Goal: Task Accomplishment & Management: Manage account settings

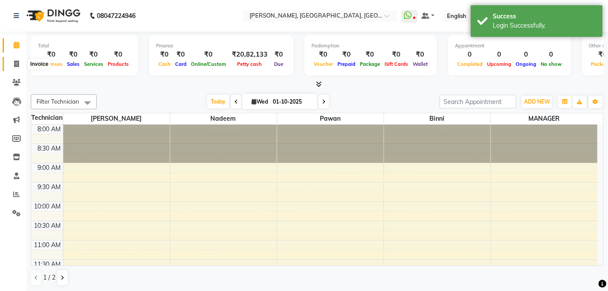
click at [18, 62] on icon at bounding box center [16, 64] width 5 height 7
select select "5188"
select select "service"
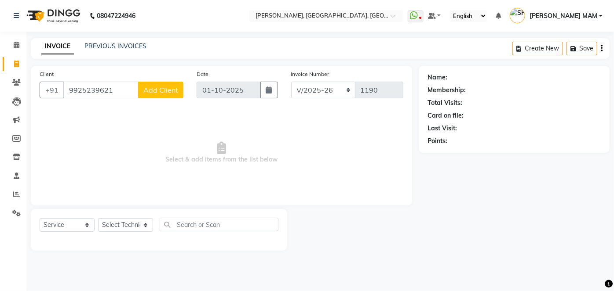
type input "9925239621"
click at [163, 91] on span "Add Client" at bounding box center [160, 90] width 35 height 9
select select "21"
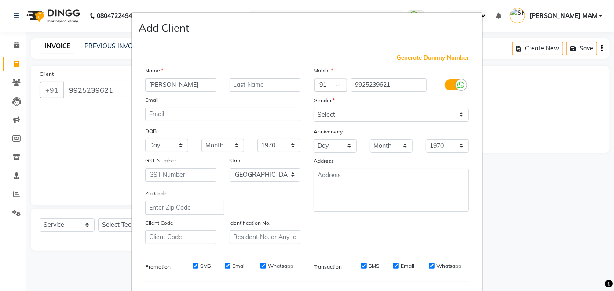
type input "[PERSON_NAME]"
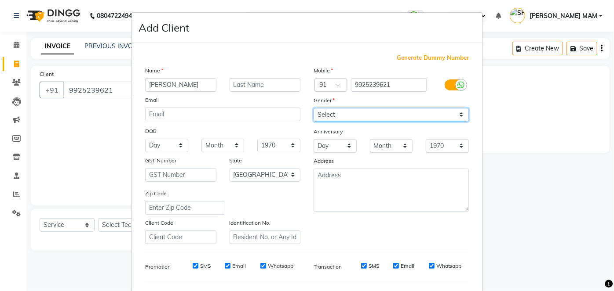
click at [457, 115] on select "Select Male Female Other Prefer Not To Say" at bounding box center [390, 115] width 155 height 14
select select "female"
click at [313, 108] on select "Select Male Female Other Prefer Not To Say" at bounding box center [390, 115] width 155 height 14
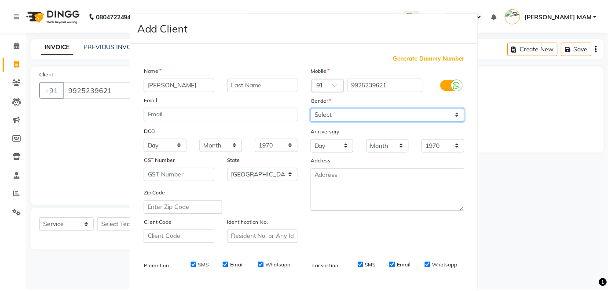
scroll to position [113, 0]
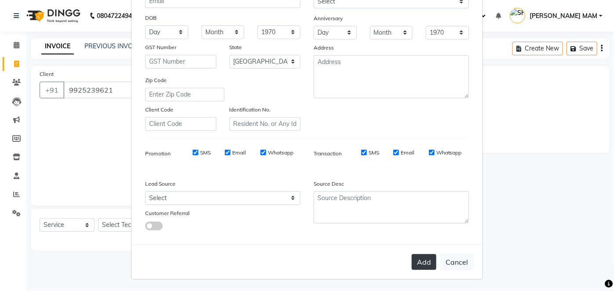
click at [416, 264] on button "Add" at bounding box center [423, 263] width 25 height 16
select select
select select "null"
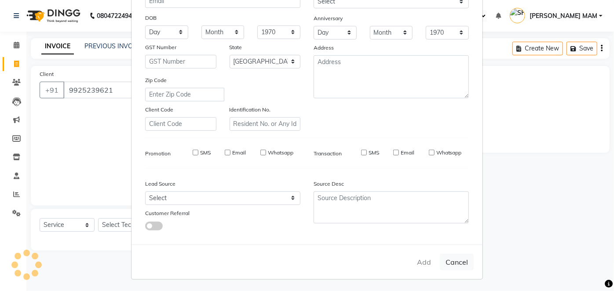
select select
checkbox input "false"
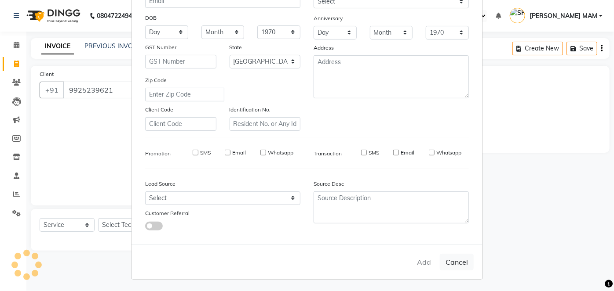
checkbox input "false"
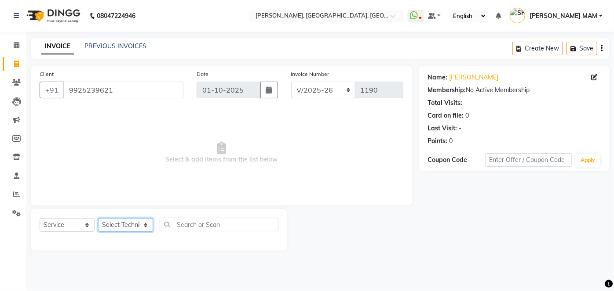
click at [145, 224] on select "Select Technician [PERSON_NAME] MANAGER [PERSON_NAME] pawan SACHIN [PERSON_NAME…" at bounding box center [125, 225] width 55 height 14
select select "68862"
click at [98, 218] on select "Select Technician [PERSON_NAME] MANAGER [PERSON_NAME] pawan SACHIN [PERSON_NAME…" at bounding box center [125, 225] width 55 height 14
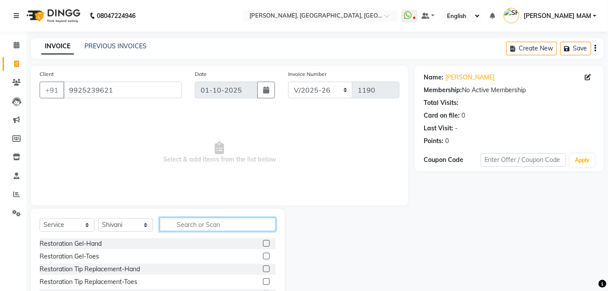
click at [184, 223] on input "text" at bounding box center [218, 225] width 116 height 14
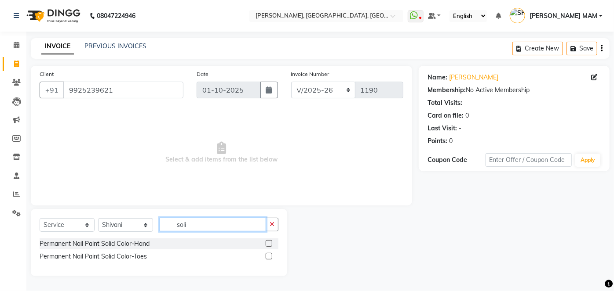
type input "soli"
click at [267, 243] on label at bounding box center [269, 243] width 7 height 7
click at [267, 243] on input "checkbox" at bounding box center [269, 244] width 6 height 6
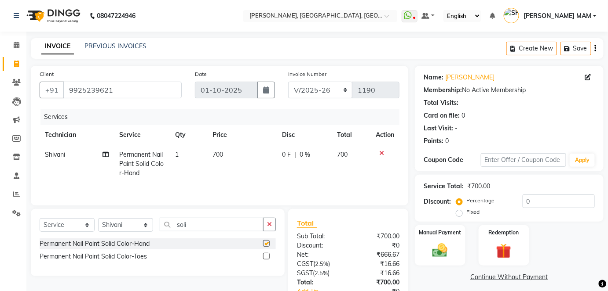
checkbox input "false"
click at [236, 159] on td "700" at bounding box center [241, 164] width 69 height 38
select select "68862"
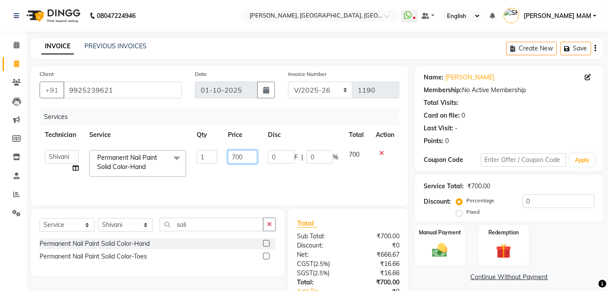
click at [246, 158] on input "700" at bounding box center [242, 157] width 29 height 14
type input "7"
type input "1000"
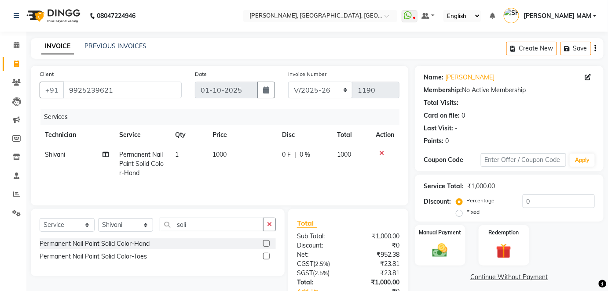
click at [252, 171] on td "1000" at bounding box center [241, 164] width 69 height 38
select select "68862"
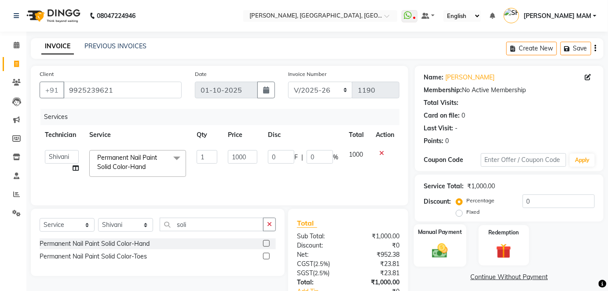
click at [447, 252] on img at bounding box center [439, 251] width 25 height 18
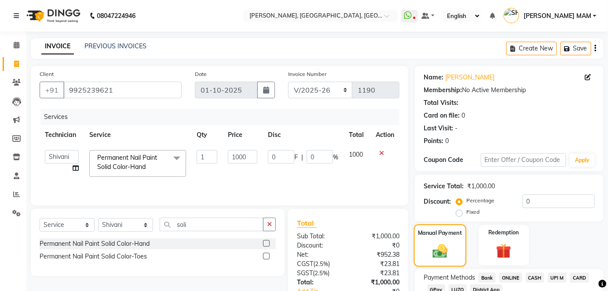
scroll to position [62, 0]
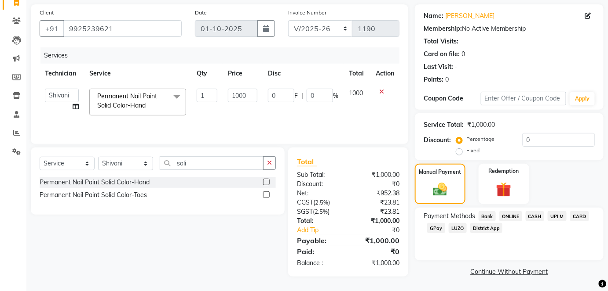
click at [517, 217] on span "ONLINE" at bounding box center [510, 216] width 23 height 10
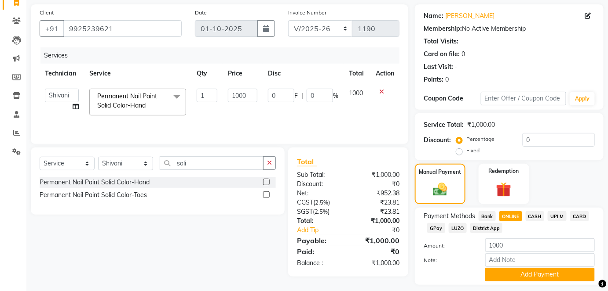
scroll to position [86, 0]
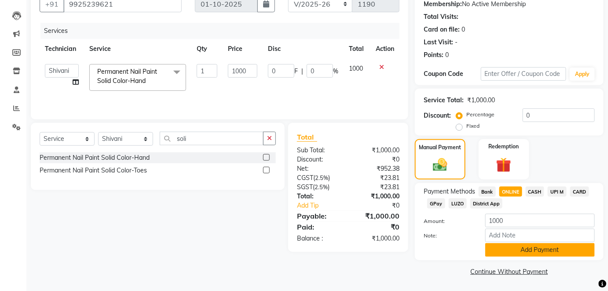
click at [513, 249] on button "Add Payment" at bounding box center [539, 251] width 109 height 14
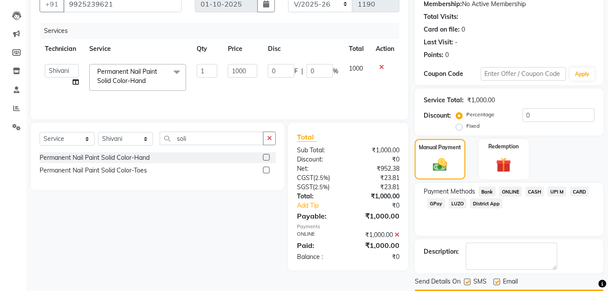
scroll to position [111, 0]
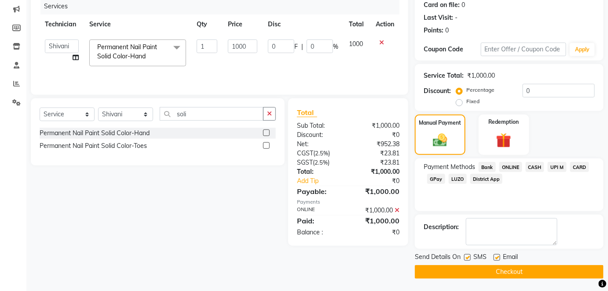
click at [513, 273] on button "Checkout" at bounding box center [509, 273] width 189 height 14
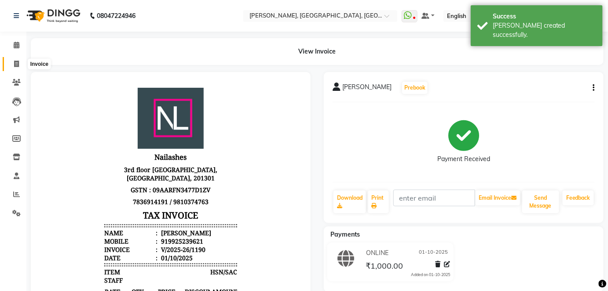
click at [19, 63] on span at bounding box center [16, 64] width 15 height 10
select select "service"
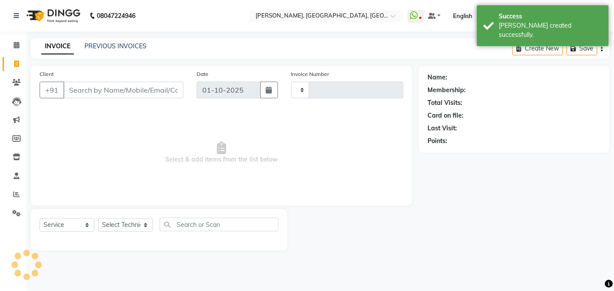
type input "1191"
select select "5188"
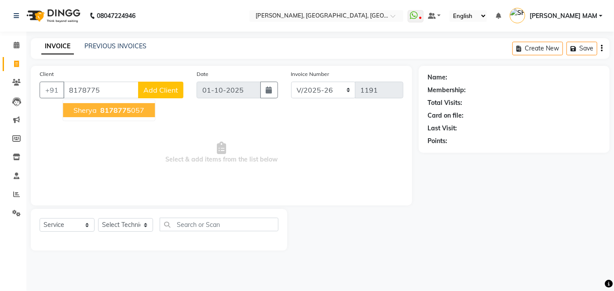
click at [104, 116] on button "sherya 8178775 057" at bounding box center [109, 110] width 92 height 14
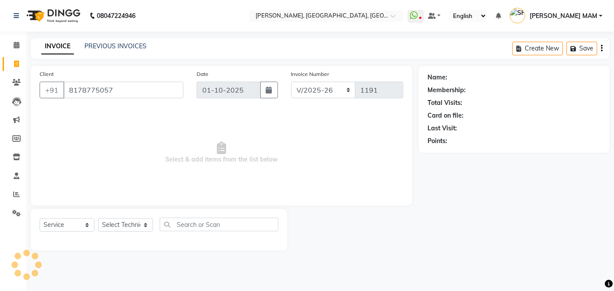
type input "8178775057"
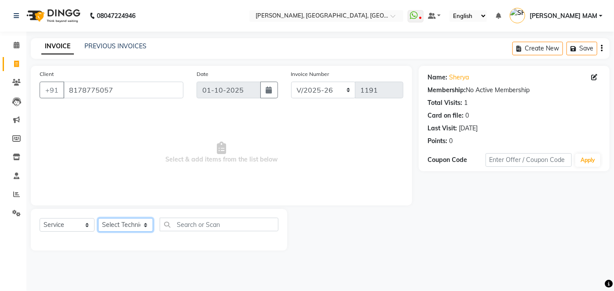
click at [142, 225] on select "Select Technician [PERSON_NAME] MANAGER [PERSON_NAME] pawan SACHIN [PERSON_NAME…" at bounding box center [125, 225] width 55 height 14
select select "34768"
click at [98, 218] on select "Select Technician [PERSON_NAME] MANAGER [PERSON_NAME] pawan SACHIN [PERSON_NAME…" at bounding box center [125, 225] width 55 height 14
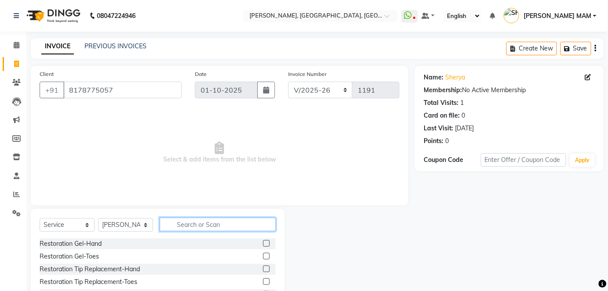
click at [178, 229] on input "text" at bounding box center [218, 225] width 116 height 14
type input "acry"
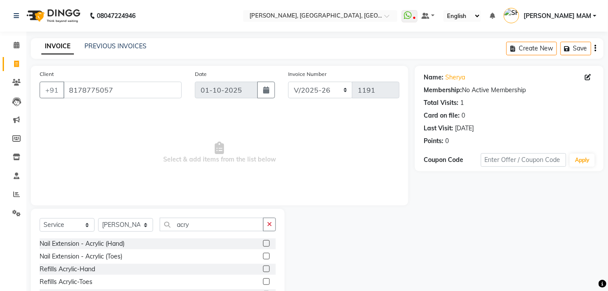
click at [266, 243] on label at bounding box center [266, 243] width 7 height 7
click at [266, 243] on input "checkbox" at bounding box center [266, 244] width 6 height 6
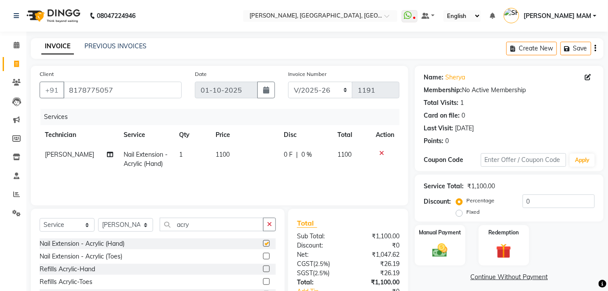
checkbox input "false"
click at [229, 159] on td "1100" at bounding box center [244, 159] width 68 height 29
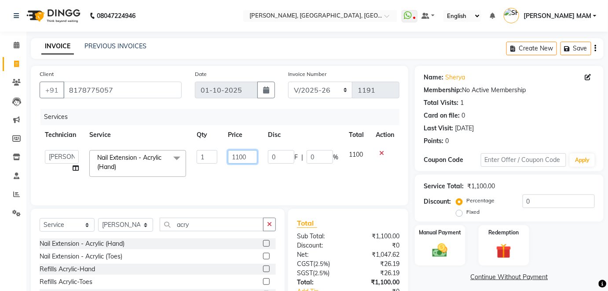
click at [249, 156] on input "1100" at bounding box center [242, 157] width 29 height 14
type input "1"
type input "2714"
click at [299, 171] on td "0 F | 0 %" at bounding box center [302, 163] width 81 height 37
click at [445, 246] on img at bounding box center [439, 251] width 25 height 18
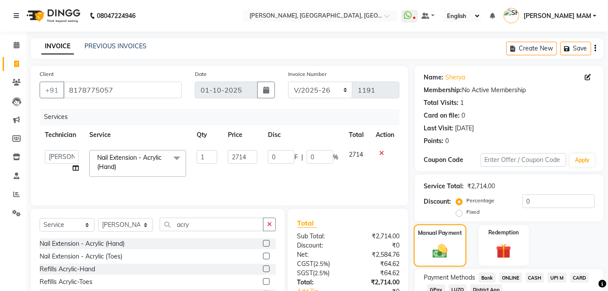
click at [445, 246] on img at bounding box center [440, 251] width 24 height 17
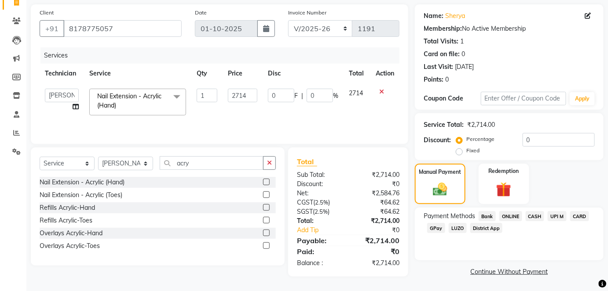
click at [511, 215] on span "ONLINE" at bounding box center [510, 216] width 23 height 10
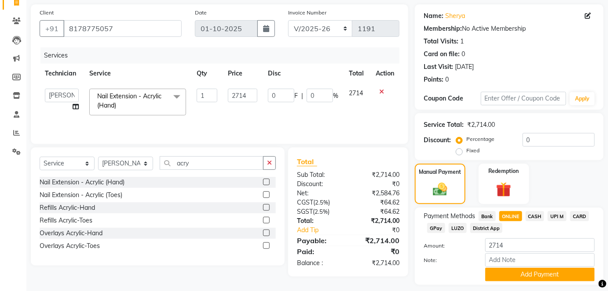
scroll to position [86, 0]
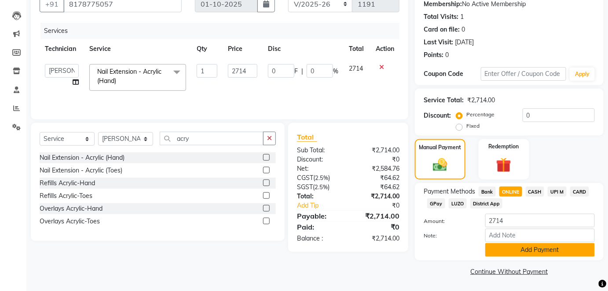
click at [504, 250] on button "Add Payment" at bounding box center [539, 251] width 109 height 14
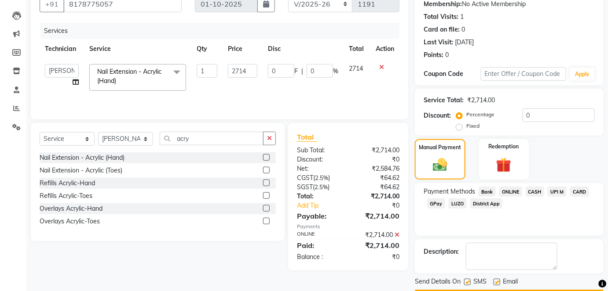
scroll to position [111, 0]
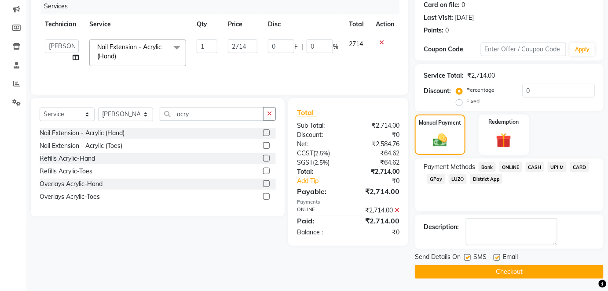
click at [502, 271] on button "Checkout" at bounding box center [509, 273] width 189 height 14
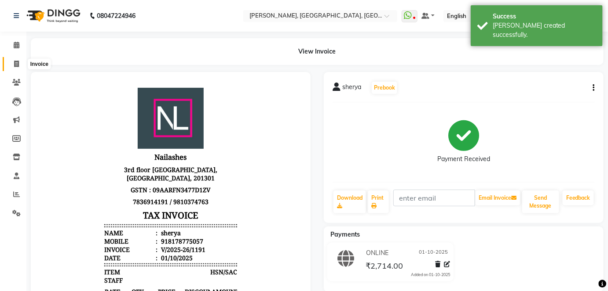
click at [15, 64] on icon at bounding box center [16, 64] width 5 height 7
select select "5188"
select select "service"
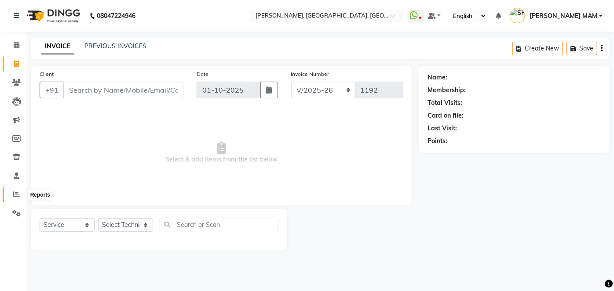
click at [15, 191] on span at bounding box center [16, 195] width 15 height 10
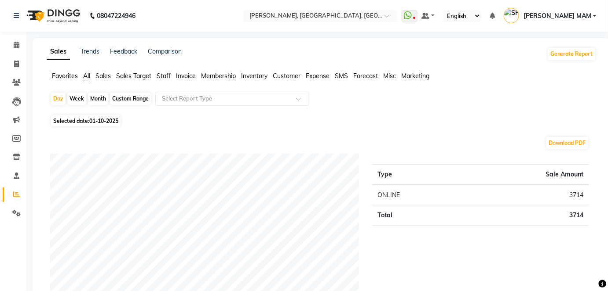
click at [98, 97] on div "Month" at bounding box center [98, 99] width 20 height 12
select select "10"
select select "2025"
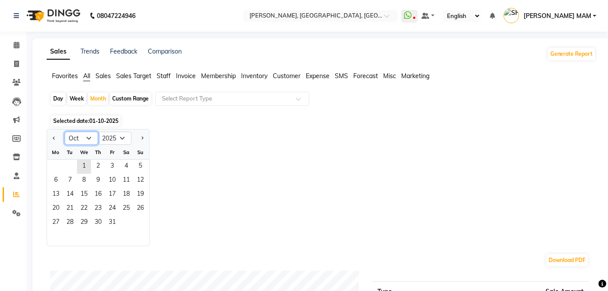
click at [83, 139] on select "Jan Feb Mar Apr May Jun Jul Aug Sep Oct Nov Dec" at bounding box center [81, 138] width 33 height 13
select select "9"
click at [65, 132] on select "Jan Feb Mar Apr May Jun Jul Aug Sep Oct Nov Dec" at bounding box center [81, 138] width 33 height 13
click at [58, 171] on span "1" at bounding box center [56, 167] width 14 height 14
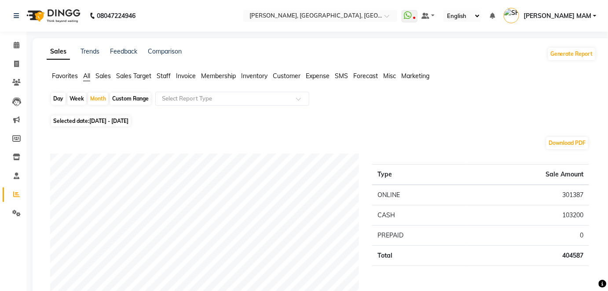
click at [160, 76] on span "Staff" at bounding box center [164, 76] width 14 height 8
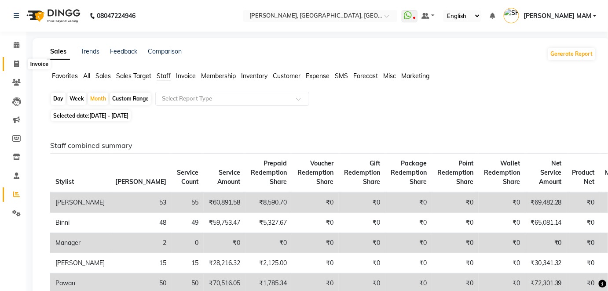
click at [15, 64] on icon at bounding box center [16, 64] width 5 height 7
select select "service"
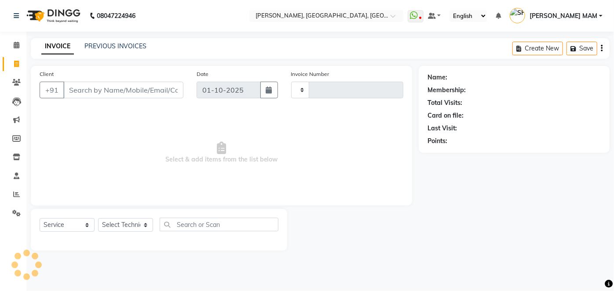
type input "1192"
select select "5188"
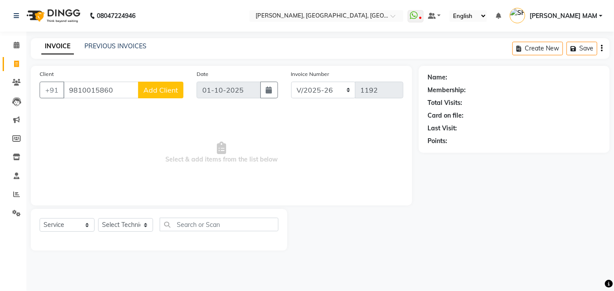
type input "9810015860"
click at [153, 90] on span "Add Client" at bounding box center [160, 90] width 35 height 9
select select "21"
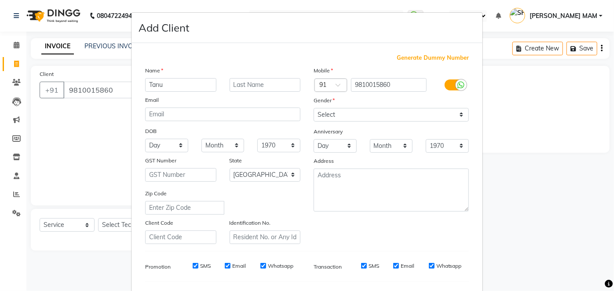
type input "Tanu"
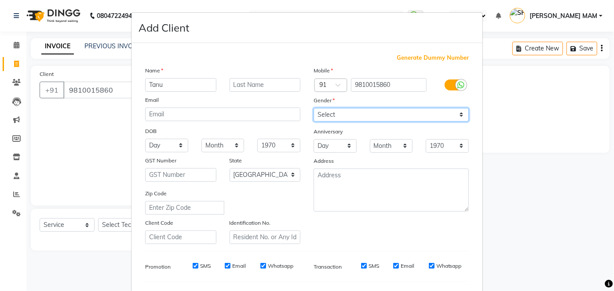
click at [455, 114] on select "Select Male Female Other Prefer Not To Say" at bounding box center [390, 115] width 155 height 14
select select "female"
click at [313, 108] on select "Select Male Female Other Prefer Not To Say" at bounding box center [390, 115] width 155 height 14
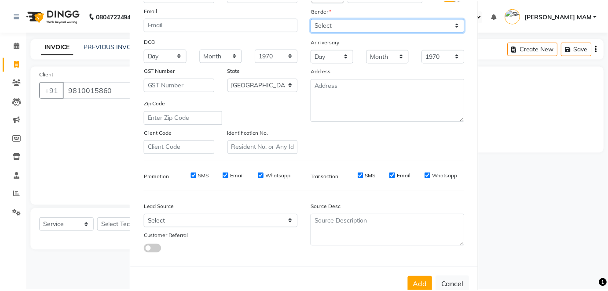
scroll to position [111, 0]
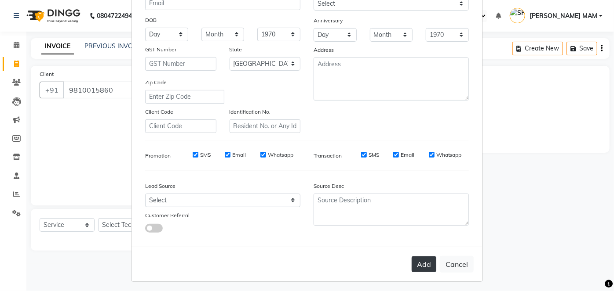
click at [415, 264] on button "Add" at bounding box center [423, 265] width 25 height 16
select select
select select "null"
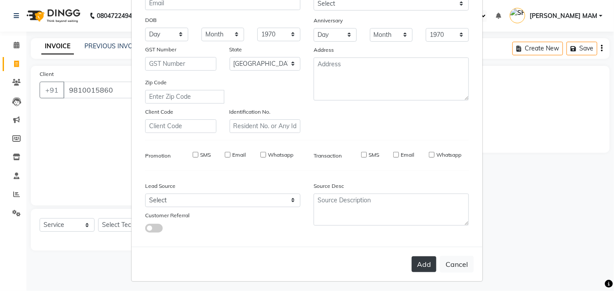
select select
checkbox input "false"
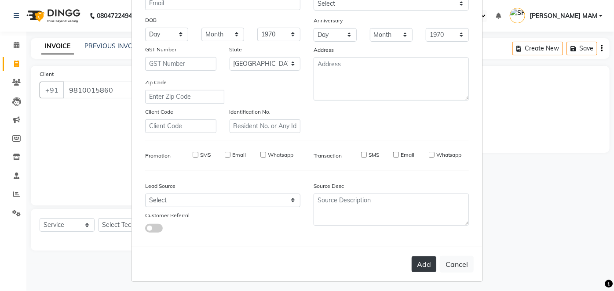
checkbox input "false"
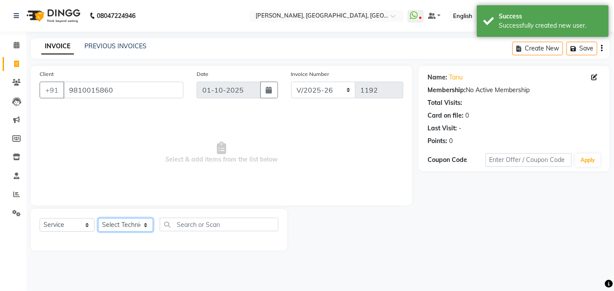
click at [146, 226] on select "Select Technician [PERSON_NAME] MANAGER [PERSON_NAME] pawan SACHIN [PERSON_NAME…" at bounding box center [125, 225] width 55 height 14
select select "35800"
click at [98, 218] on select "Select Technician [PERSON_NAME] MANAGER [PERSON_NAME] pawan SACHIN [PERSON_NAME…" at bounding box center [125, 225] width 55 height 14
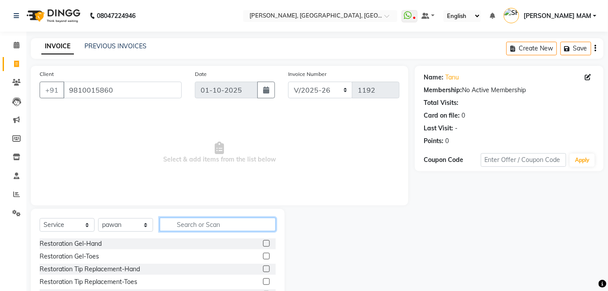
click at [186, 218] on input "text" at bounding box center [218, 225] width 116 height 14
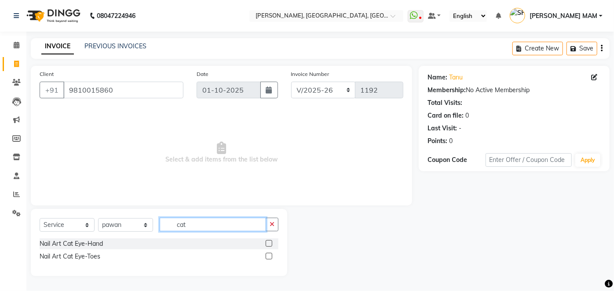
type input "cat"
click at [267, 241] on label at bounding box center [269, 243] width 7 height 7
click at [267, 241] on input "checkbox" at bounding box center [269, 244] width 6 height 6
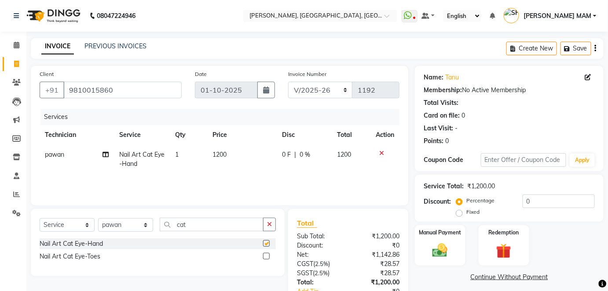
checkbox input "false"
click at [217, 170] on td "1200" at bounding box center [241, 159] width 69 height 29
select select "35800"
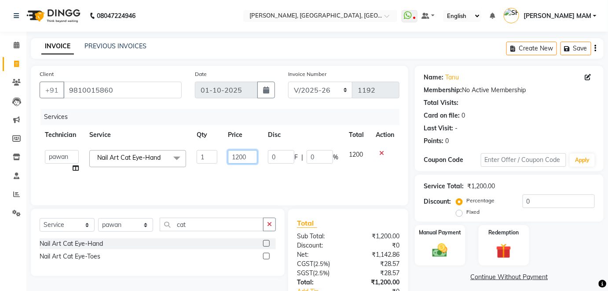
click at [252, 160] on input "1200" at bounding box center [242, 157] width 29 height 14
type input "1400"
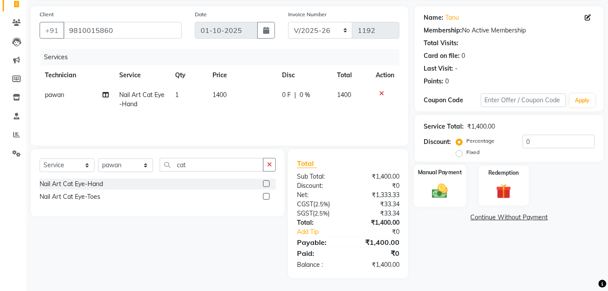
click at [447, 187] on img at bounding box center [439, 191] width 25 height 18
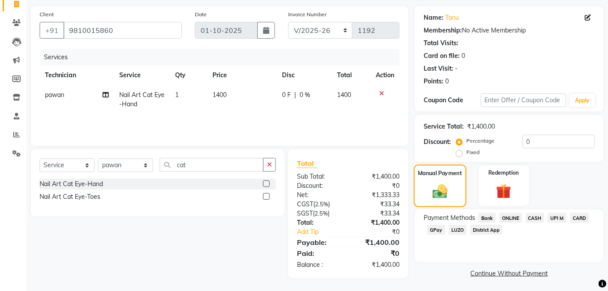
scroll to position [62, 0]
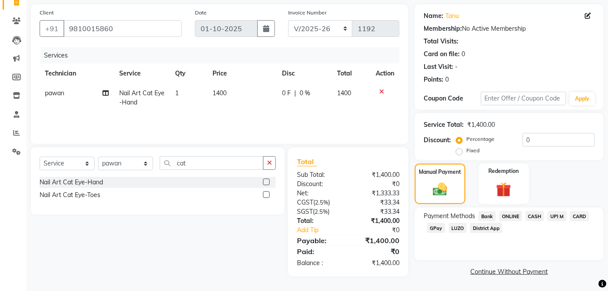
click at [513, 216] on span "ONLINE" at bounding box center [510, 216] width 23 height 10
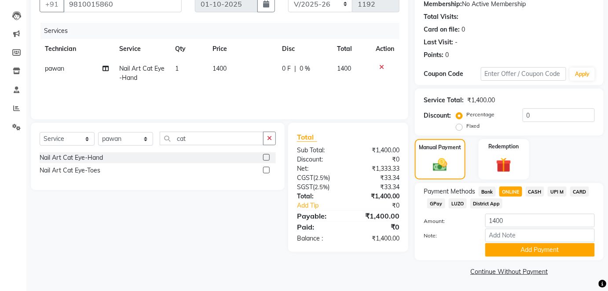
scroll to position [86, 0]
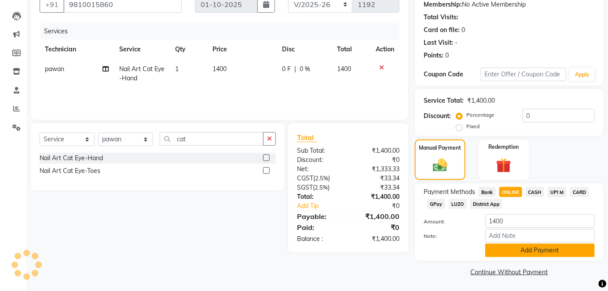
click at [518, 249] on button "Add Payment" at bounding box center [539, 251] width 109 height 14
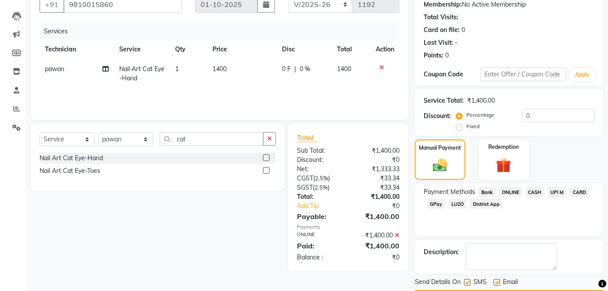
scroll to position [111, 0]
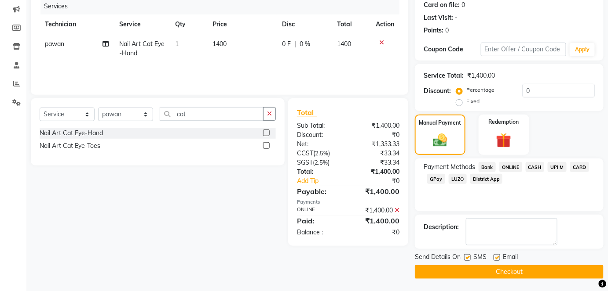
click at [503, 275] on button "Checkout" at bounding box center [509, 273] width 189 height 14
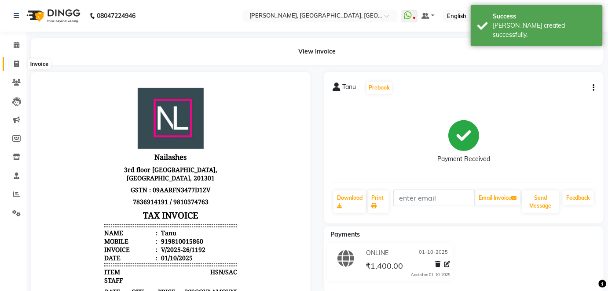
click at [18, 62] on icon at bounding box center [16, 64] width 5 height 7
select select "5188"
select select "service"
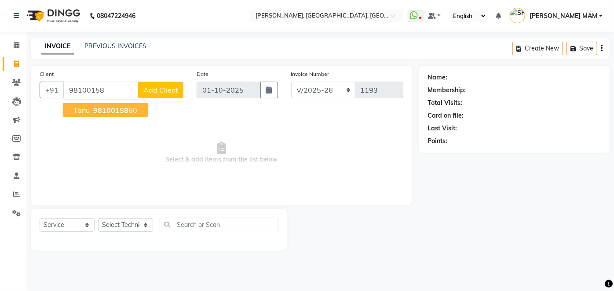
click at [85, 111] on span "Tanu" at bounding box center [81, 110] width 16 height 9
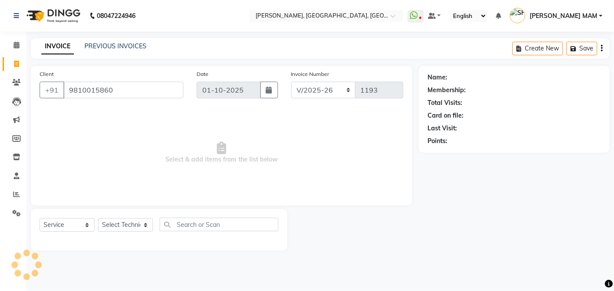
type input "9810015860"
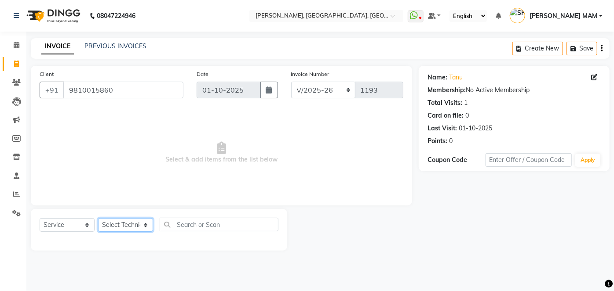
click at [144, 227] on select "Select Technician [PERSON_NAME] MANAGER [PERSON_NAME] pawan SACHIN [PERSON_NAME…" at bounding box center [125, 225] width 55 height 14
select select "68862"
click at [98, 218] on select "Select Technician [PERSON_NAME] MANAGER [PERSON_NAME] pawan SACHIN [PERSON_NAME…" at bounding box center [125, 225] width 55 height 14
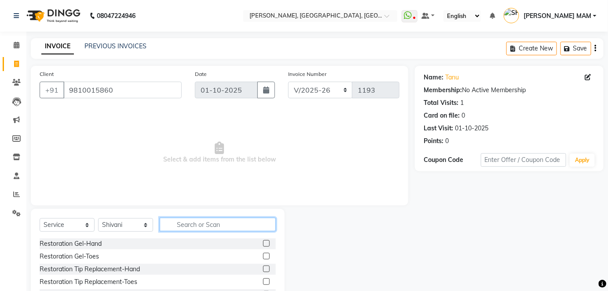
click at [170, 220] on input "text" at bounding box center [218, 225] width 116 height 14
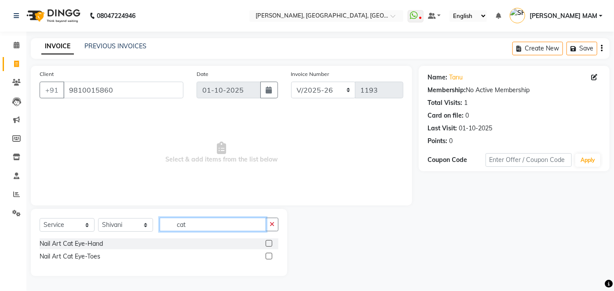
type input "cat"
click at [269, 245] on label at bounding box center [269, 243] width 7 height 7
click at [269, 245] on input "checkbox" at bounding box center [269, 244] width 6 height 6
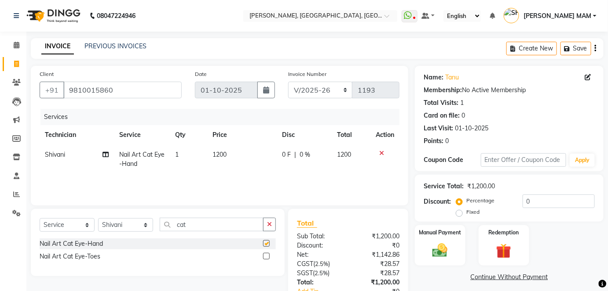
checkbox input "false"
click at [218, 175] on div "Services Technician Service Qty Price Disc Total Action Shivani Nail Art Cat Ey…" at bounding box center [220, 153] width 360 height 88
click at [229, 155] on td "1200" at bounding box center [241, 159] width 69 height 29
select select "68862"
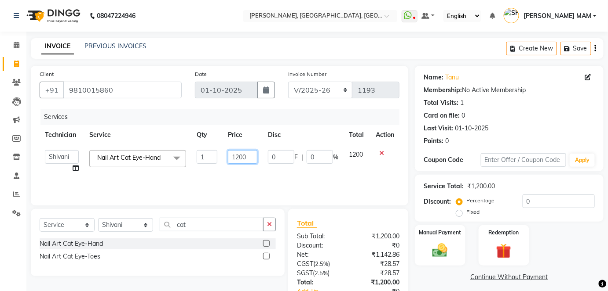
click at [248, 156] on input "1200" at bounding box center [242, 157] width 29 height 14
type input "1600"
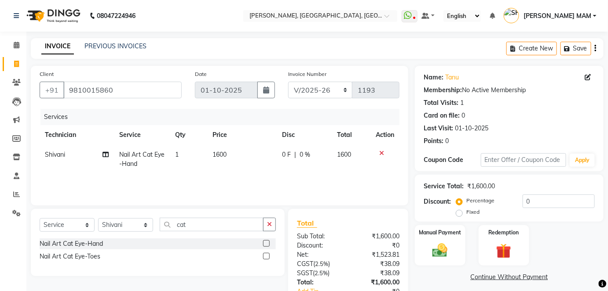
click at [251, 171] on td "1600" at bounding box center [241, 159] width 69 height 29
select select "68862"
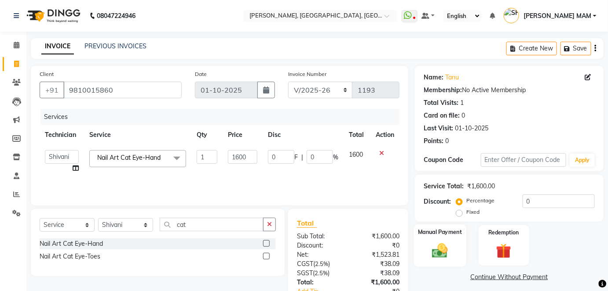
click at [430, 246] on img at bounding box center [439, 251] width 25 height 18
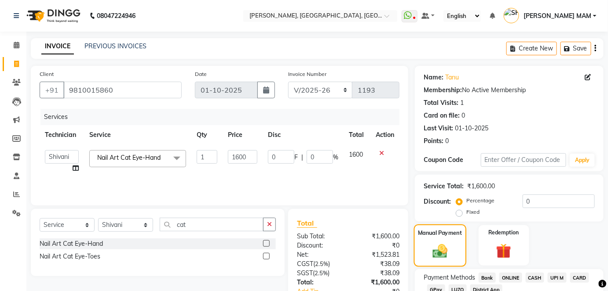
scroll to position [62, 0]
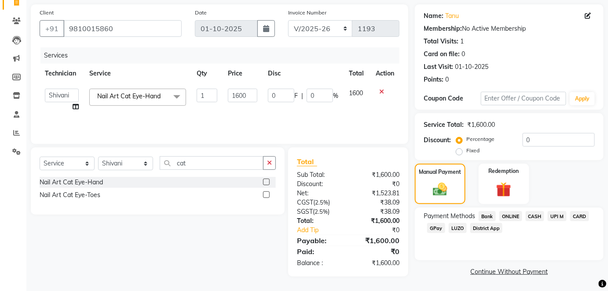
click at [510, 217] on span "ONLINE" at bounding box center [510, 216] width 23 height 10
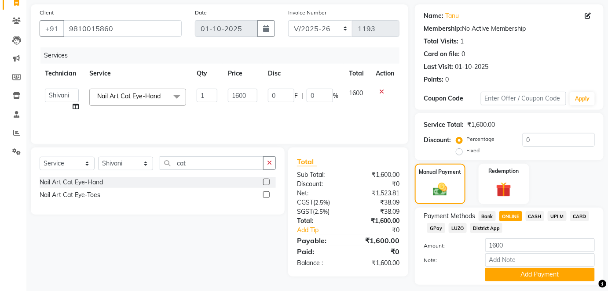
scroll to position [86, 0]
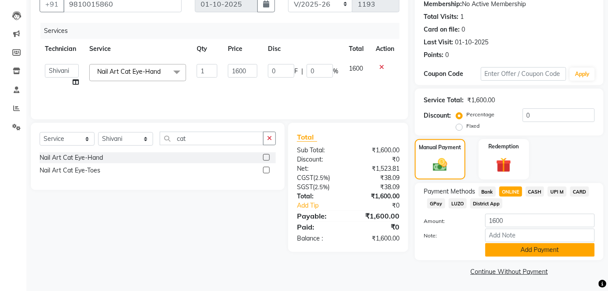
click at [521, 256] on button "Add Payment" at bounding box center [539, 251] width 109 height 14
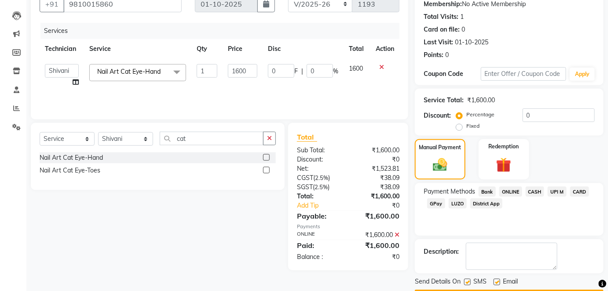
scroll to position [111, 0]
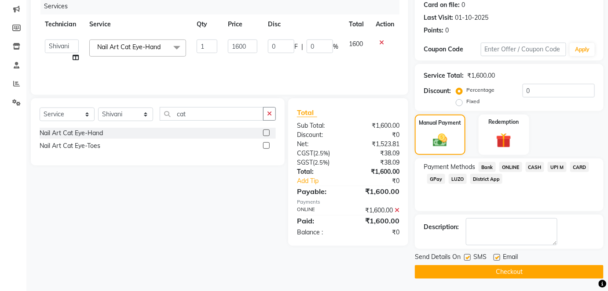
click at [471, 272] on button "Checkout" at bounding box center [509, 273] width 189 height 14
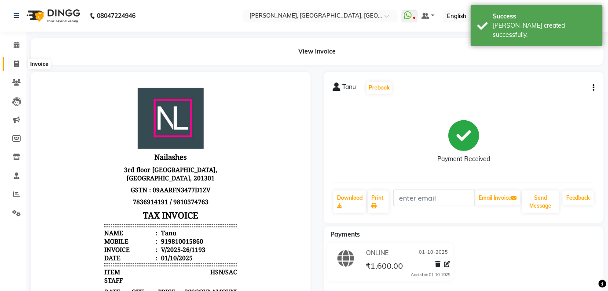
click at [18, 61] on icon at bounding box center [16, 64] width 5 height 7
select select "service"
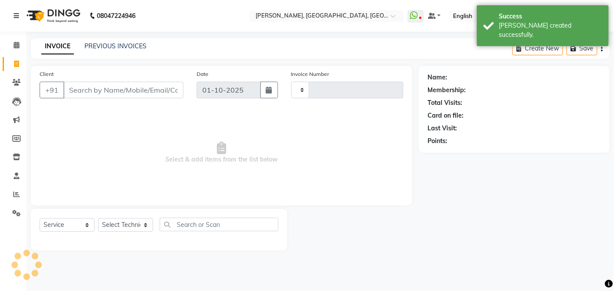
type input "1194"
select select "5188"
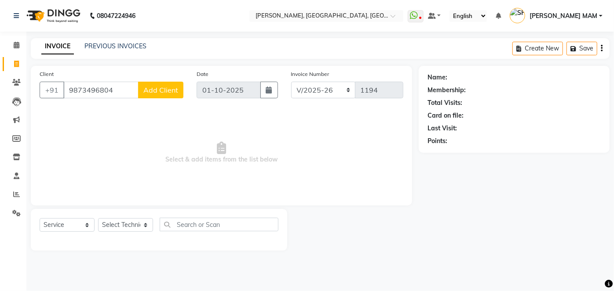
type input "9873496804"
click at [175, 94] on span "Add Client" at bounding box center [160, 90] width 35 height 9
select select "21"
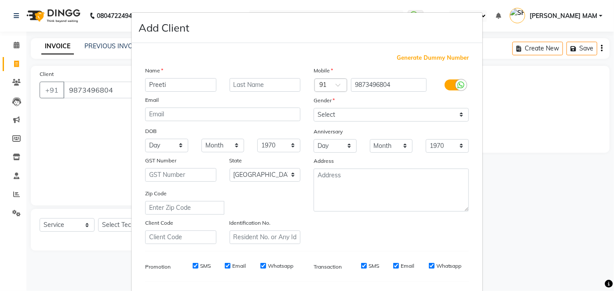
type input "Preeti"
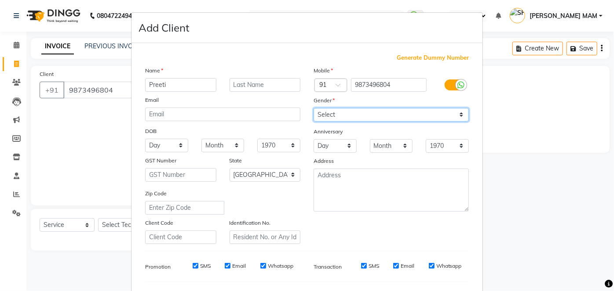
click at [454, 116] on select "Select Male Female Other Prefer Not To Say" at bounding box center [390, 115] width 155 height 14
select select "female"
click at [313, 108] on select "Select Male Female Other Prefer Not To Say" at bounding box center [390, 115] width 155 height 14
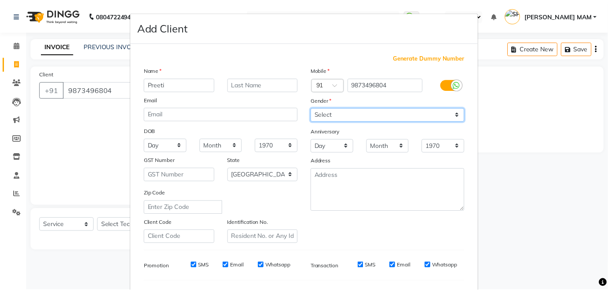
scroll to position [113, 0]
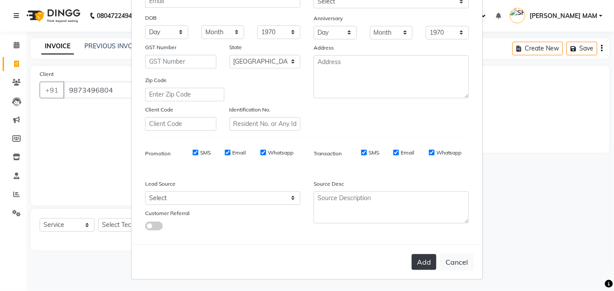
click at [421, 265] on button "Add" at bounding box center [423, 263] width 25 height 16
select select
select select "null"
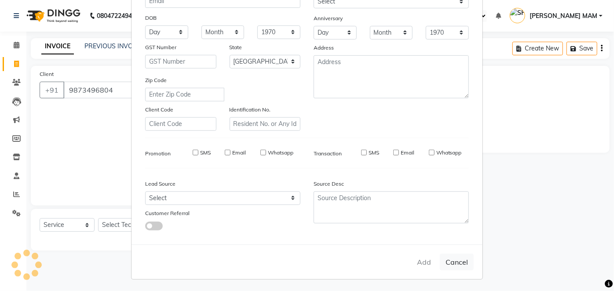
select select
checkbox input "false"
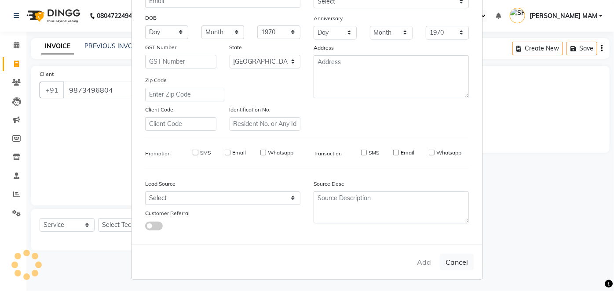
checkbox input "false"
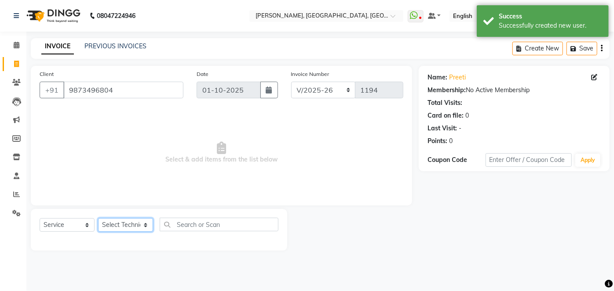
click at [144, 229] on select "Select Technician [PERSON_NAME] MANAGER [PERSON_NAME] pawan SACHIN [PERSON_NAME…" at bounding box center [125, 225] width 55 height 14
select select "34768"
click at [98, 218] on select "Select Technician [PERSON_NAME] MANAGER [PERSON_NAME] pawan SACHIN [PERSON_NAME…" at bounding box center [125, 225] width 55 height 14
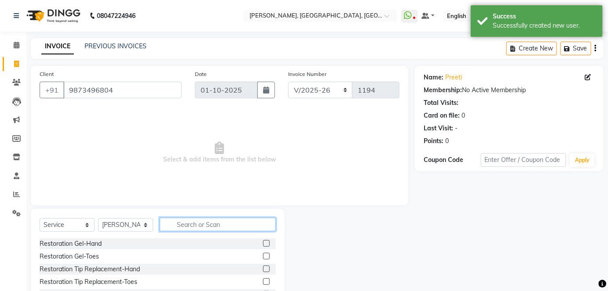
click at [185, 222] on input "text" at bounding box center [218, 225] width 116 height 14
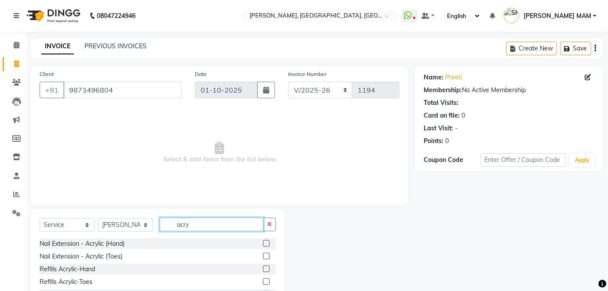
click at [185, 222] on input "acry" at bounding box center [212, 225] width 104 height 14
type input "acry"
click at [268, 242] on label at bounding box center [266, 243] width 7 height 7
click at [268, 242] on input "checkbox" at bounding box center [266, 244] width 6 height 6
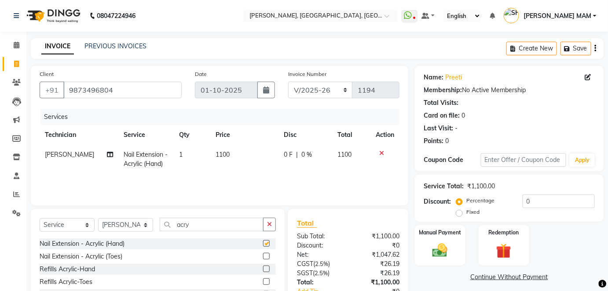
checkbox input "false"
click at [222, 163] on td "1100" at bounding box center [244, 159] width 68 height 29
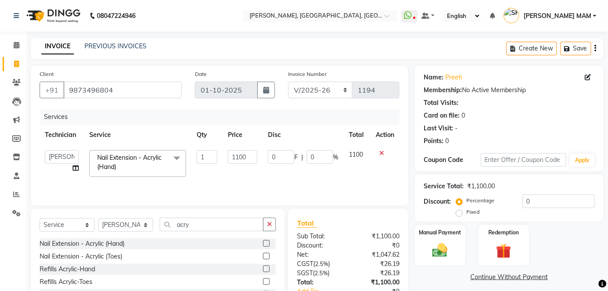
click at [259, 163] on td "1100" at bounding box center [242, 163] width 40 height 37
click at [252, 157] on input "1100" at bounding box center [242, 157] width 29 height 14
type input "1"
type input "2832"
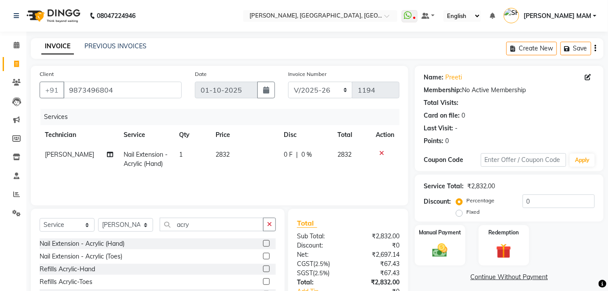
click at [270, 182] on div "Services Technician Service Qty Price Disc Total Action Akash SIngh Nail Extens…" at bounding box center [220, 153] width 360 height 88
click at [443, 255] on img at bounding box center [439, 251] width 25 height 18
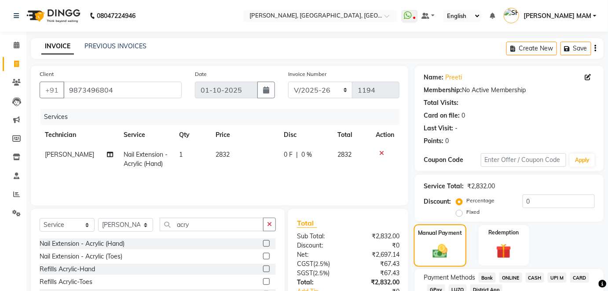
scroll to position [62, 0]
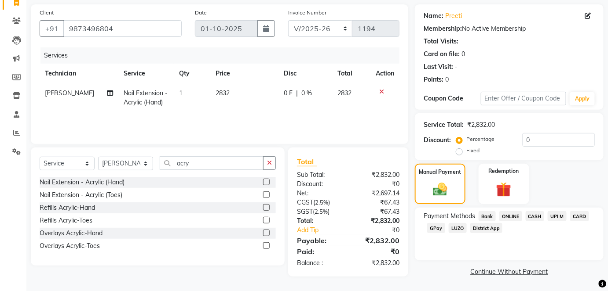
click at [512, 215] on span "ONLINE" at bounding box center [510, 216] width 23 height 10
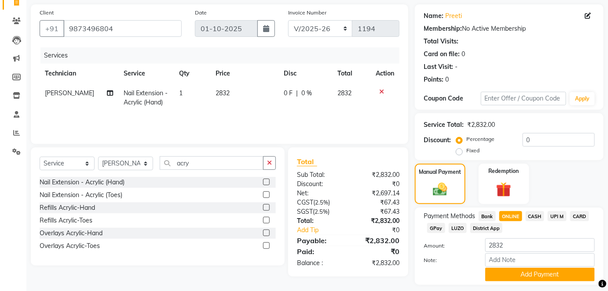
scroll to position [86, 0]
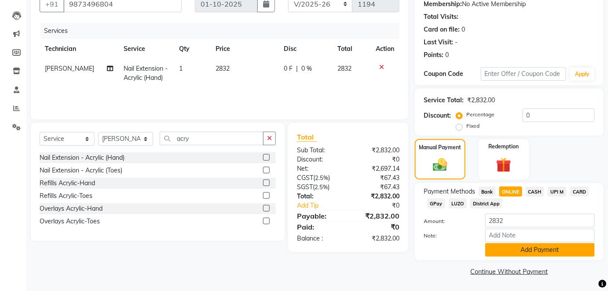
click at [523, 250] on button "Add Payment" at bounding box center [539, 251] width 109 height 14
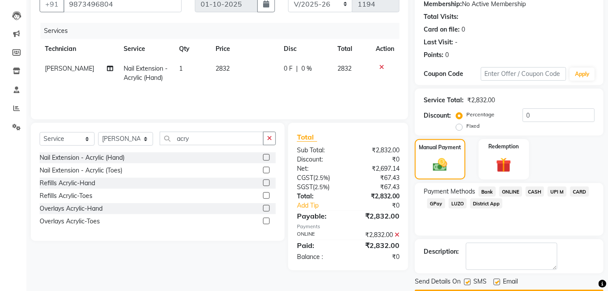
scroll to position [111, 0]
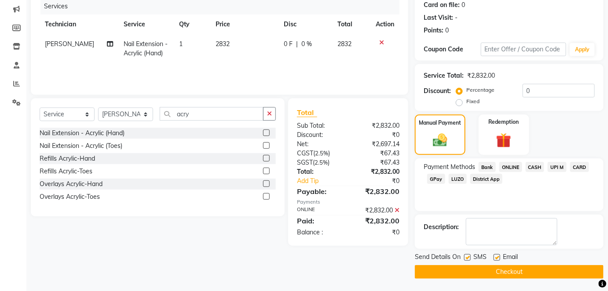
click at [520, 269] on button "Checkout" at bounding box center [509, 273] width 189 height 14
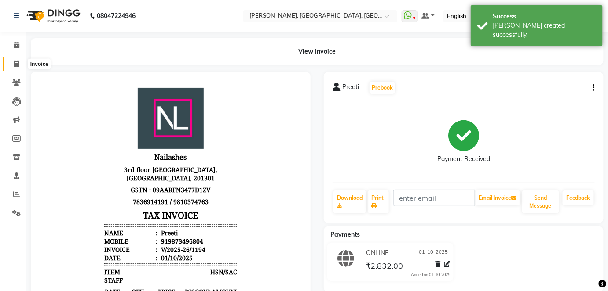
click at [17, 62] on icon at bounding box center [16, 64] width 5 height 7
select select "5188"
select select "service"
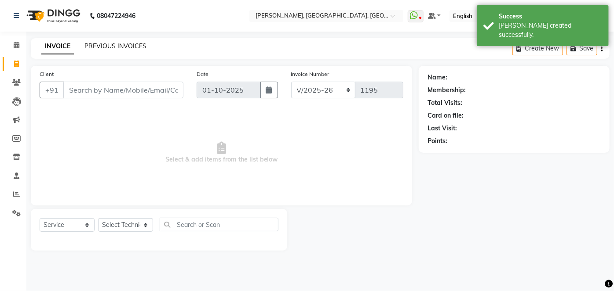
click at [124, 46] on link "PREVIOUS INVOICES" at bounding box center [115, 46] width 62 height 8
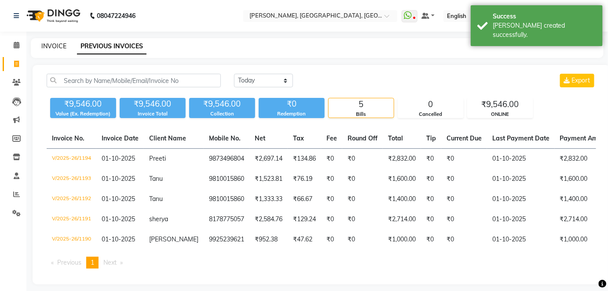
click at [48, 46] on link "INVOICE" at bounding box center [53, 46] width 25 height 8
select select "service"
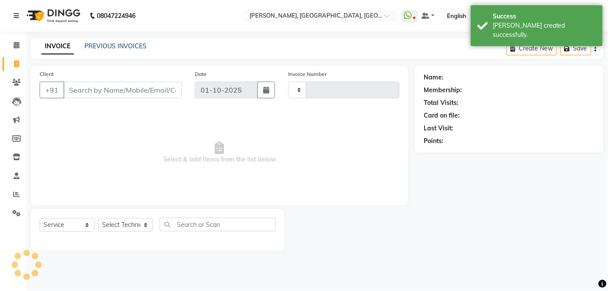
type input "1195"
select select "5188"
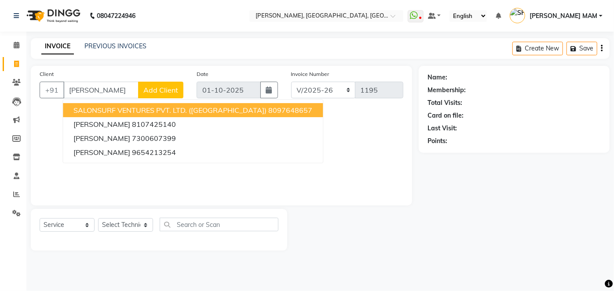
click at [117, 110] on span "SALONSURF VENTURES PVT. LTD. ([GEOGRAPHIC_DATA])" at bounding box center [169, 110] width 193 height 9
type input "8097648657"
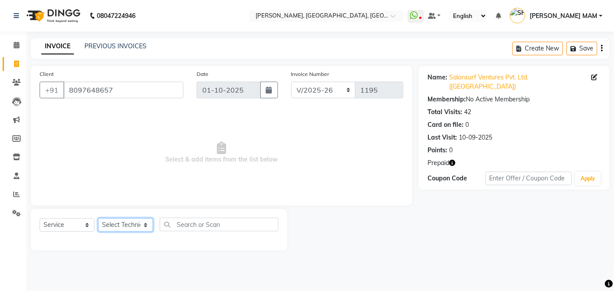
click at [148, 224] on select "Select Technician [PERSON_NAME] MANAGER [PERSON_NAME] pawan SACHIN [PERSON_NAME…" at bounding box center [125, 225] width 55 height 14
select select "68862"
click at [98, 218] on select "Select Technician [PERSON_NAME] MANAGER [PERSON_NAME] pawan SACHIN [PERSON_NAME…" at bounding box center [125, 225] width 55 height 14
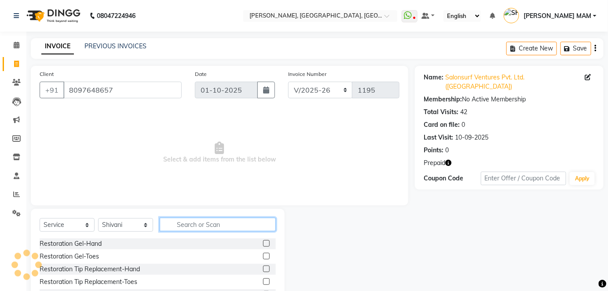
click at [186, 226] on input "text" at bounding box center [218, 225] width 116 height 14
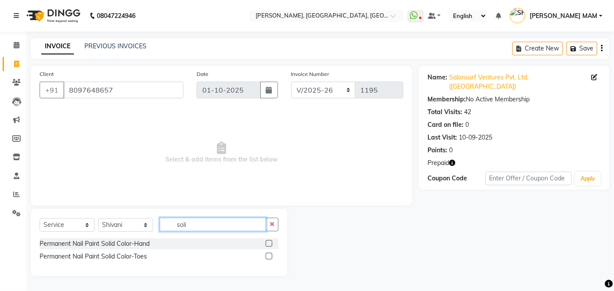
type input "soli"
click at [272, 244] on label at bounding box center [269, 243] width 7 height 7
click at [271, 244] on input "checkbox" at bounding box center [269, 244] width 6 height 6
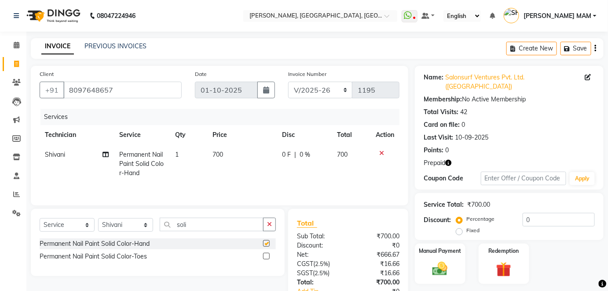
checkbox input "false"
click at [58, 161] on td "Shivani" at bounding box center [77, 164] width 74 height 38
select select "68862"
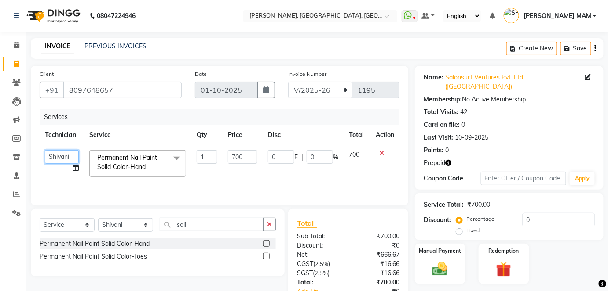
click at [58, 161] on select "Akash SIngh Binni MANAGER nadeem pawan SACHIN SIR SHIKHA MAM Shivani varsha" at bounding box center [62, 157] width 34 height 14
click at [248, 162] on input "700" at bounding box center [242, 157] width 29 height 14
type input "7"
type input "889"
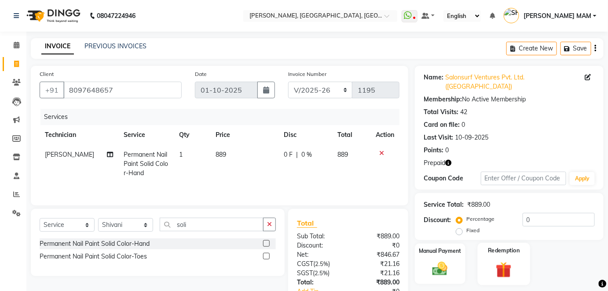
click at [494, 260] on img at bounding box center [503, 270] width 25 height 20
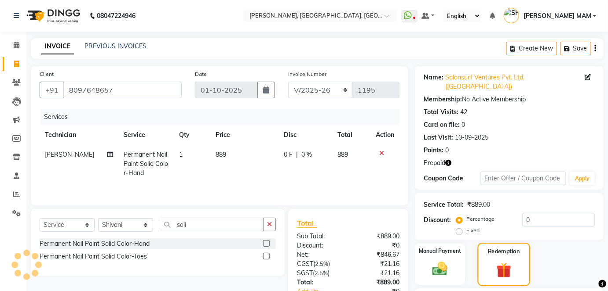
scroll to position [71, 0]
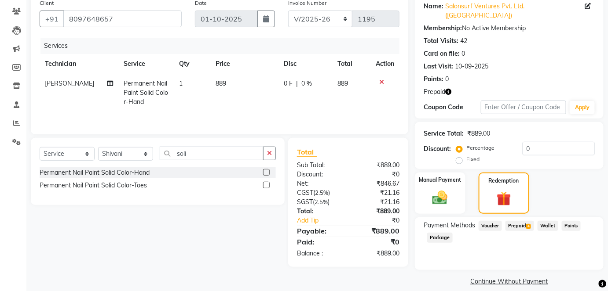
click at [525, 221] on span "Prepaid 4" at bounding box center [519, 226] width 29 height 10
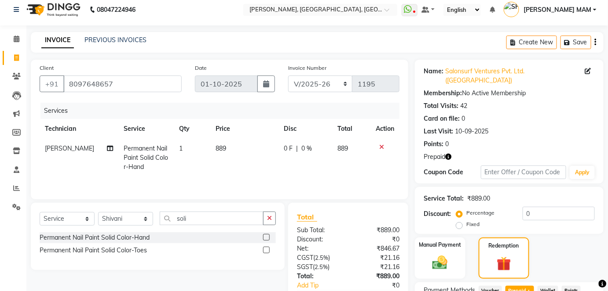
scroll to position [0, 0]
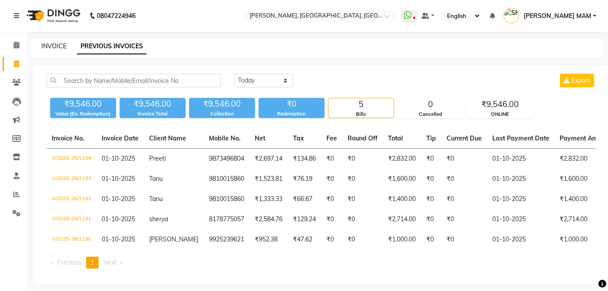
click at [48, 46] on link "INVOICE" at bounding box center [53, 46] width 25 height 8
select select "service"
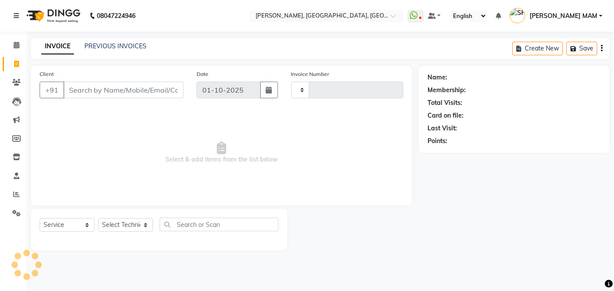
type input "1195"
select select "5188"
click at [18, 40] on span at bounding box center [16, 45] width 15 height 10
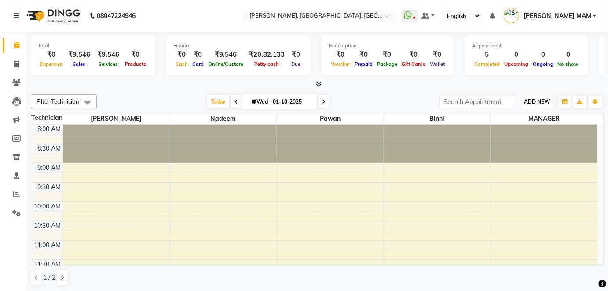
click at [535, 98] on button "ADD NEW Toggle Dropdown" at bounding box center [536, 102] width 30 height 12
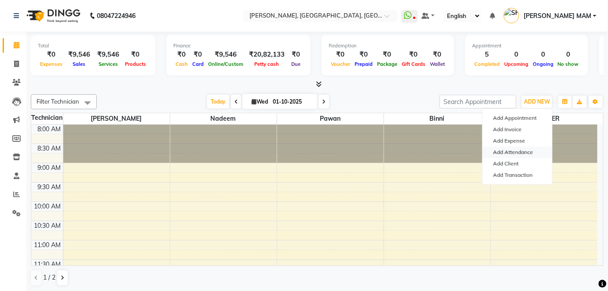
click at [517, 155] on link "Add Attendance" at bounding box center [516, 152] width 69 height 11
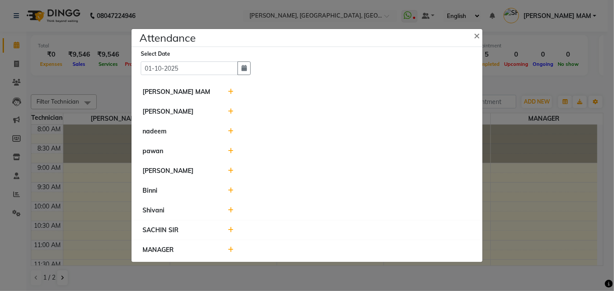
click at [233, 111] on icon at bounding box center [231, 112] width 6 height 6
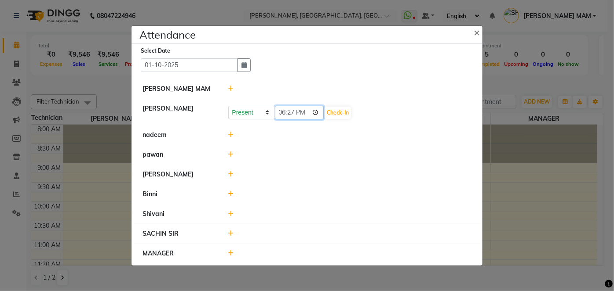
click at [283, 112] on input "18:27" at bounding box center [299, 113] width 49 height 14
click at [283, 112] on input "23:10" at bounding box center [299, 113] width 49 height 14
type input "13:10"
click at [304, 116] on input "13:10" at bounding box center [299, 113] width 49 height 14
click at [343, 117] on button "Check-In" at bounding box center [337, 113] width 26 height 12
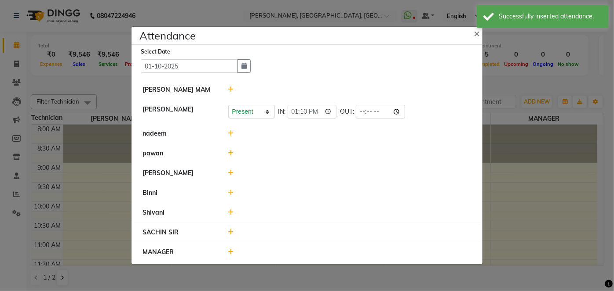
click at [362, 119] on li "Akash SIngh Present Absent Late Half Day Weekly Off IN: 13:10 OUT:" at bounding box center [307, 112] width 346 height 25
click at [360, 113] on input "time" at bounding box center [380, 112] width 49 height 14
type input "21:30"
click at [360, 113] on input "21:30" at bounding box center [380, 112] width 49 height 14
click at [228, 132] on icon at bounding box center [231, 134] width 6 height 6
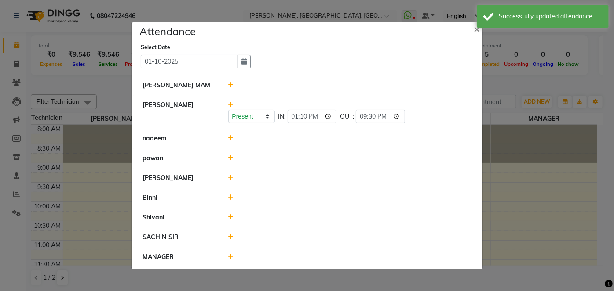
click at [283, 134] on div at bounding box center [350, 138] width 257 height 9
click at [229, 138] on icon at bounding box center [231, 138] width 6 height 6
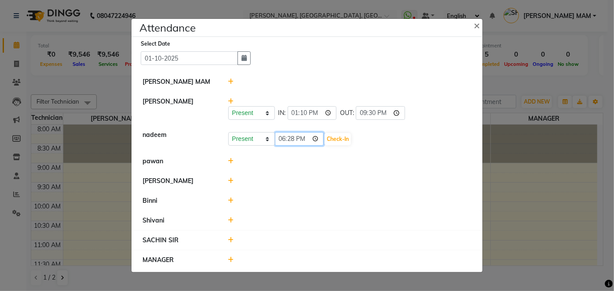
click at [279, 144] on input "18:28" at bounding box center [299, 139] width 49 height 14
type input "12:23"
click at [335, 137] on button "Check-In" at bounding box center [337, 139] width 26 height 12
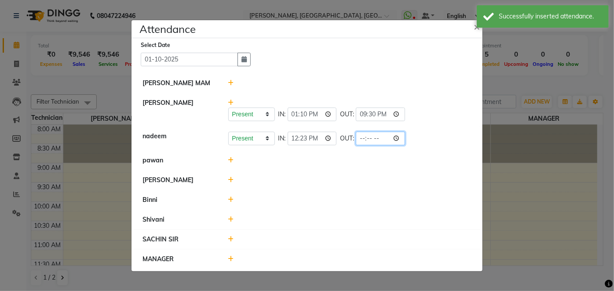
click at [364, 138] on input "time" at bounding box center [380, 139] width 49 height 14
type input "21:15"
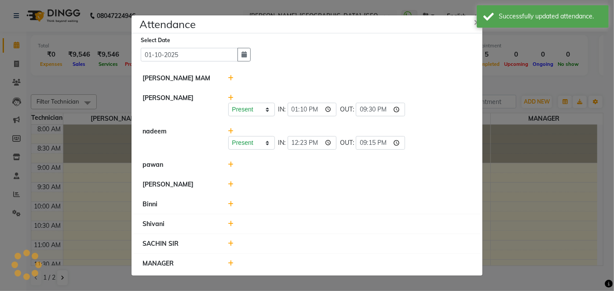
click at [229, 165] on icon at bounding box center [231, 165] width 6 height 6
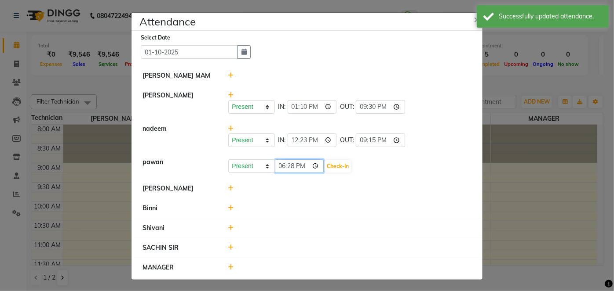
click at [280, 169] on input "18:28" at bounding box center [299, 167] width 49 height 14
click at [284, 164] on input "14:28" at bounding box center [299, 167] width 49 height 14
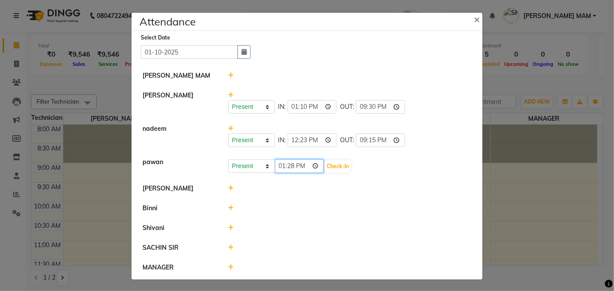
click at [291, 166] on input "13:28" at bounding box center [299, 167] width 49 height 14
type input "13:49"
click at [329, 166] on button "Check-In" at bounding box center [337, 166] width 26 height 12
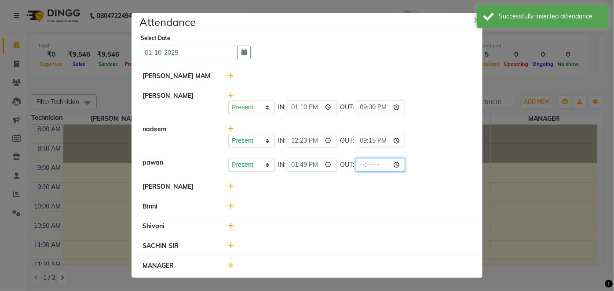
click at [363, 167] on input "time" at bounding box center [380, 165] width 49 height 14
type input "21:30"
click at [231, 186] on icon at bounding box center [231, 187] width 6 height 6
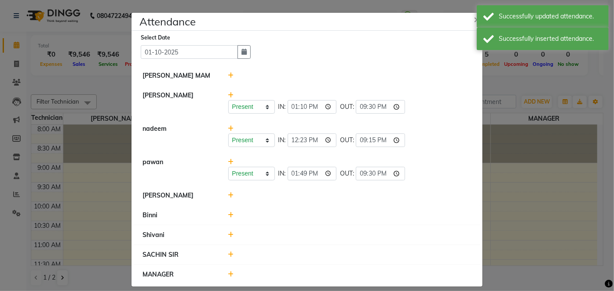
click at [228, 193] on icon at bounding box center [231, 196] width 6 height 6
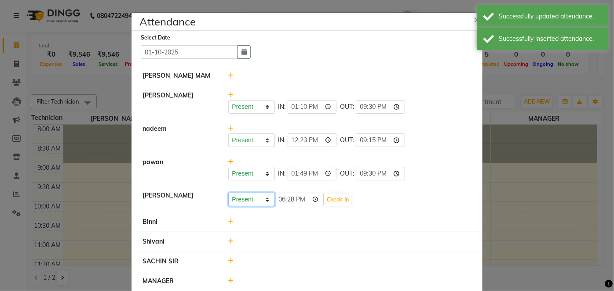
click at [261, 202] on select "Present Absent Late Half Day Weekly Off" at bounding box center [251, 200] width 47 height 14
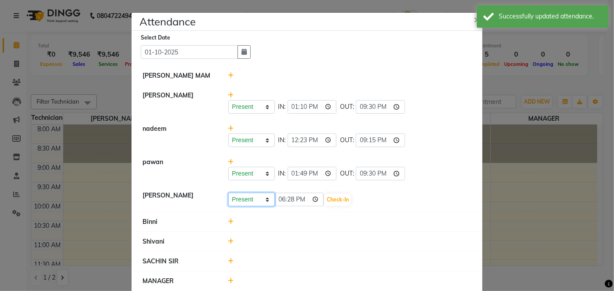
select select "A"
click at [228, 193] on select "Present Absent Late Half Day Weekly Off" at bounding box center [251, 200] width 47 height 14
click at [282, 198] on button "Save" at bounding box center [284, 200] width 17 height 12
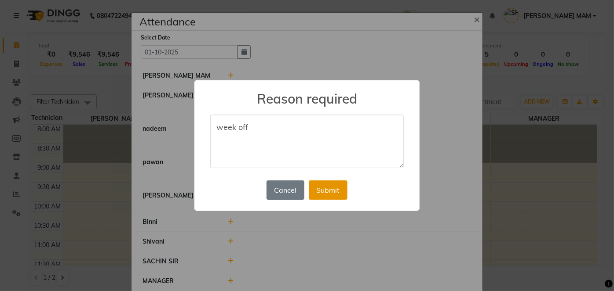
type textarea "week off"
click at [317, 189] on button "Submit" at bounding box center [328, 190] width 39 height 19
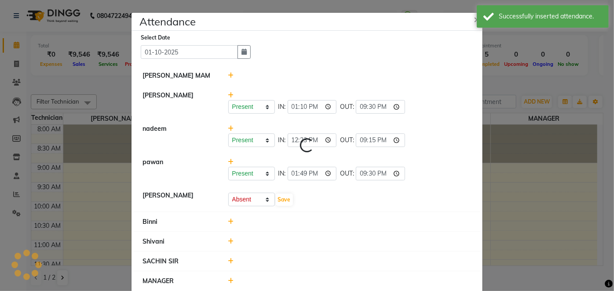
select select "A"
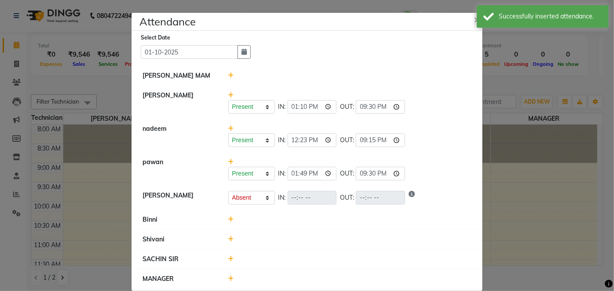
click at [224, 216] on div at bounding box center [350, 219] width 257 height 9
click at [228, 221] on icon at bounding box center [231, 220] width 6 height 6
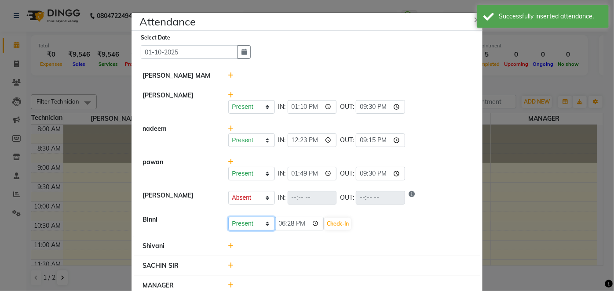
click at [265, 228] on select "Present Absent Late Half Day Weekly Off" at bounding box center [251, 224] width 47 height 14
select select "A"
click at [228, 217] on select "Present Absent Late Half Day Weekly Off" at bounding box center [251, 224] width 47 height 14
click at [285, 223] on button "Save" at bounding box center [284, 224] width 17 height 12
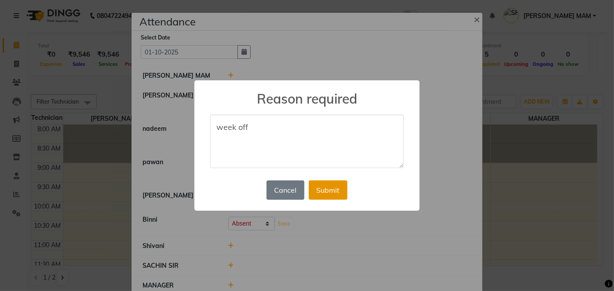
type textarea "week off"
click at [320, 186] on button "Submit" at bounding box center [328, 190] width 39 height 19
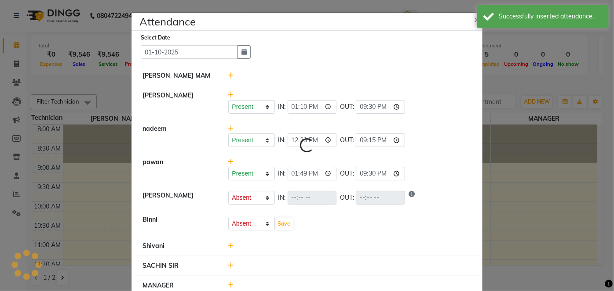
select select "A"
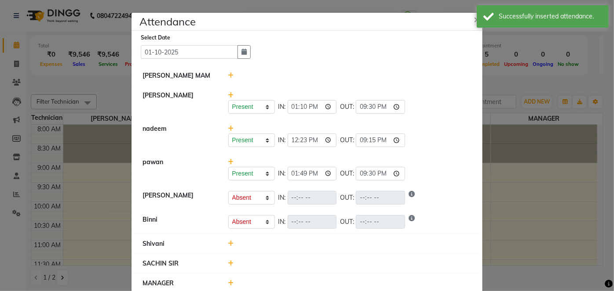
click at [229, 242] on icon at bounding box center [231, 244] width 6 height 6
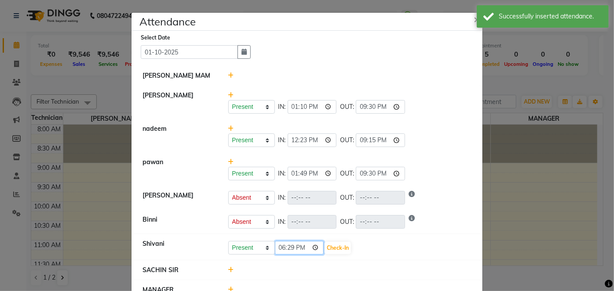
click at [275, 252] on input "18:29" at bounding box center [299, 248] width 49 height 14
click at [277, 250] on input "19:29" at bounding box center [299, 248] width 49 height 14
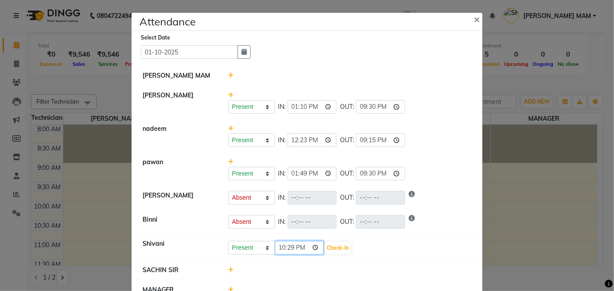
click at [301, 248] on input "22:29" at bounding box center [299, 248] width 49 height 14
type input "10:29"
click at [333, 247] on button "Check-In" at bounding box center [337, 248] width 26 height 12
select select "A"
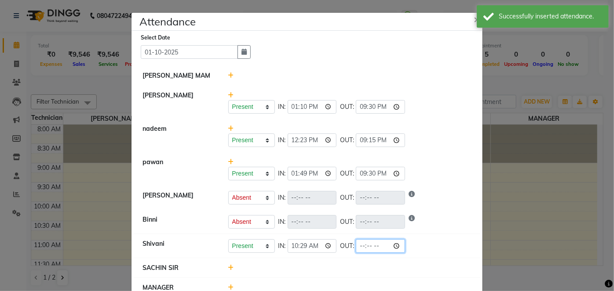
click at [357, 246] on input "time" at bounding box center [380, 247] width 49 height 14
type input "20:30"
click at [473, 18] on span "×" at bounding box center [476, 18] width 6 height 13
select select "A"
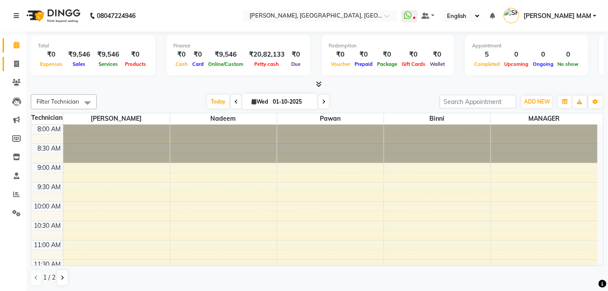
click at [15, 62] on icon at bounding box center [16, 64] width 5 height 7
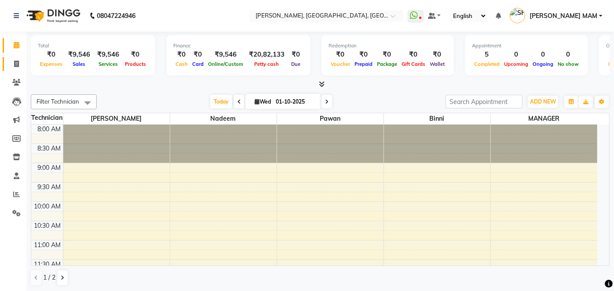
select select "5188"
select select "service"
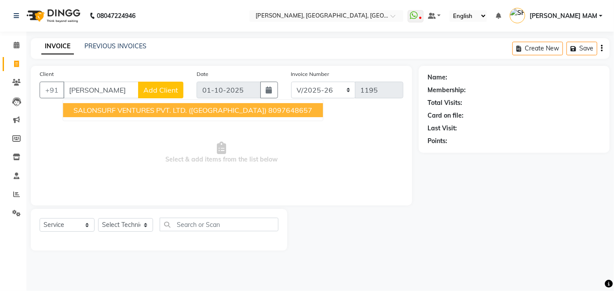
click at [188, 113] on span "SALONSURF VENTURES PVT. LTD. ([GEOGRAPHIC_DATA])" at bounding box center [169, 110] width 193 height 9
type input "8097648657"
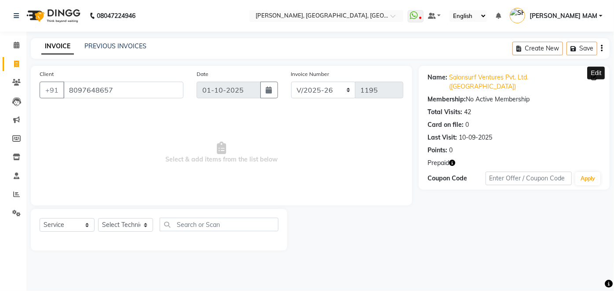
click at [596, 79] on icon at bounding box center [594, 77] width 6 height 6
select select "21"
select select "other"
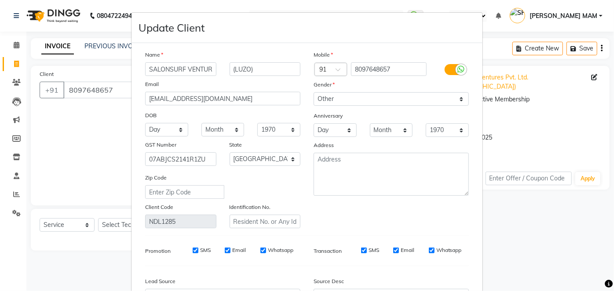
click at [57, 112] on ngb-modal-window "Update Client Name SALONSURF VENTURES PVT. LTD. (LUZO) Email acconts@luzo.app D…" at bounding box center [307, 145] width 614 height 291
click at [546, 215] on ngb-modal-window "Update Client Name SALONSURF VENTURES PVT. LTD. (LUZO) Email acconts@luzo.app D…" at bounding box center [307, 145] width 614 height 291
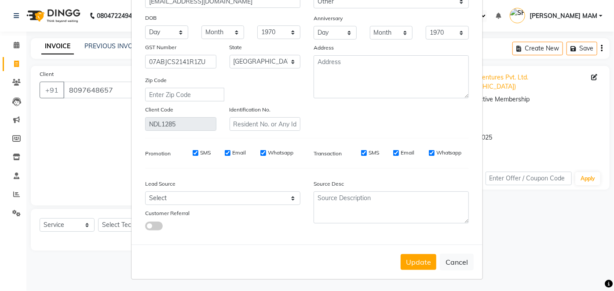
scroll to position [98, 0]
click at [148, 225] on span at bounding box center [154, 226] width 18 height 9
click at [145, 227] on input "checkbox" at bounding box center [145, 227] width 0 height 0
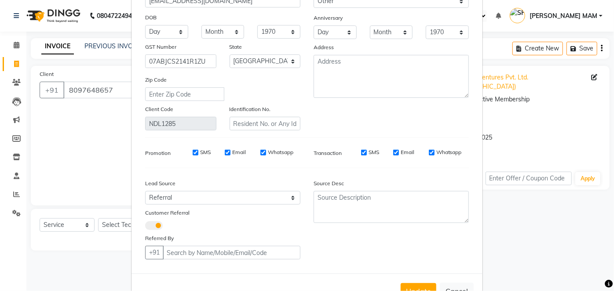
click at [148, 225] on span at bounding box center [154, 226] width 18 height 9
click at [145, 227] on input "checkbox" at bounding box center [145, 227] width 0 height 0
select select "null"
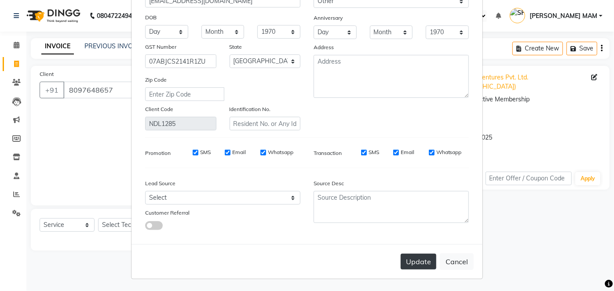
click at [408, 263] on button "Update" at bounding box center [419, 262] width 36 height 16
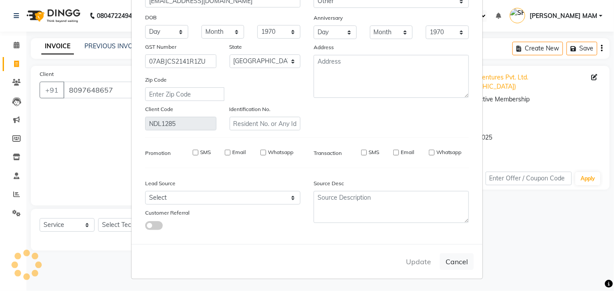
select select
select select "null"
select select
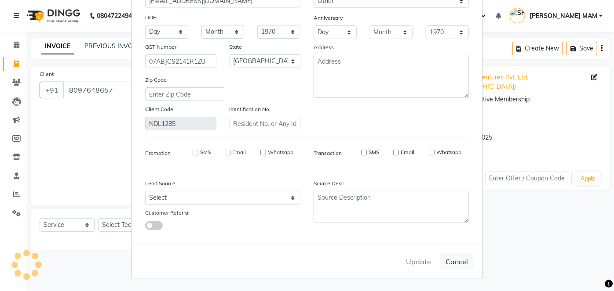
select select
checkbox input "false"
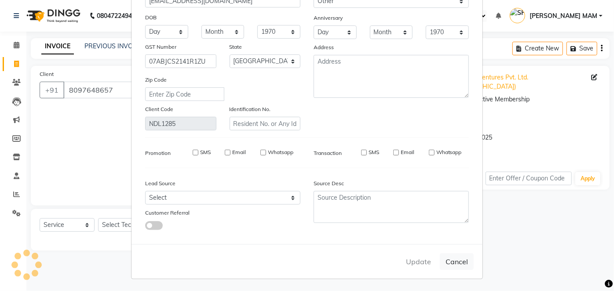
checkbox input "false"
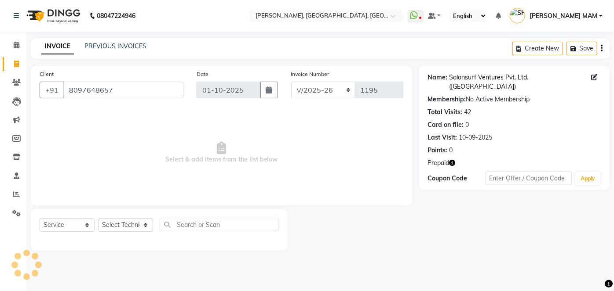
click at [492, 75] on link "Salonsurf Ventures Pvt. Ltd. ([GEOGRAPHIC_DATA])" at bounding box center [520, 82] width 142 height 18
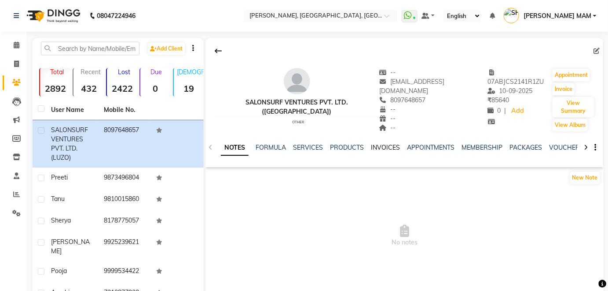
click at [376, 144] on link "INVOICES" at bounding box center [385, 148] width 29 height 8
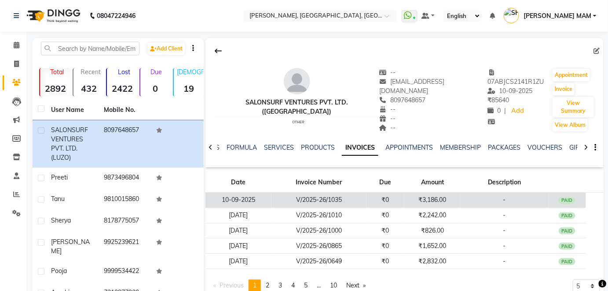
click at [339, 193] on td "V/2025-26/1035" at bounding box center [318, 200] width 95 height 15
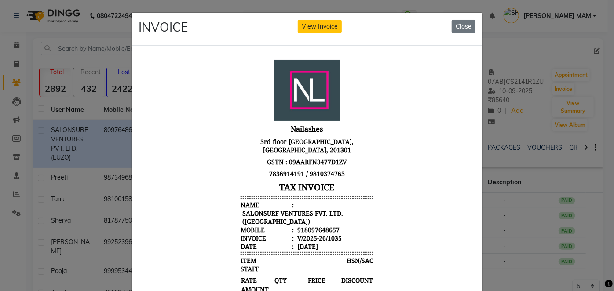
click at [415, 22] on div "INVOICE View Invoice Close" at bounding box center [306, 29] width 351 height 33
click at [313, 23] on button "View Invoice" at bounding box center [320, 27] width 44 height 14
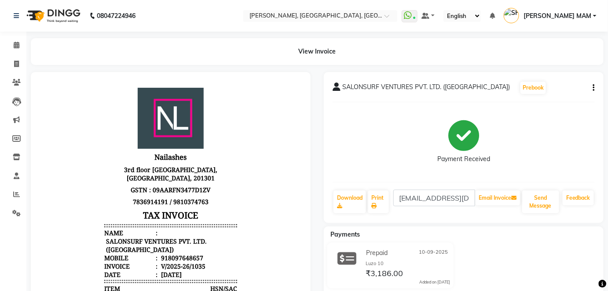
click at [16, 61] on icon at bounding box center [16, 64] width 5 height 7
select select "service"
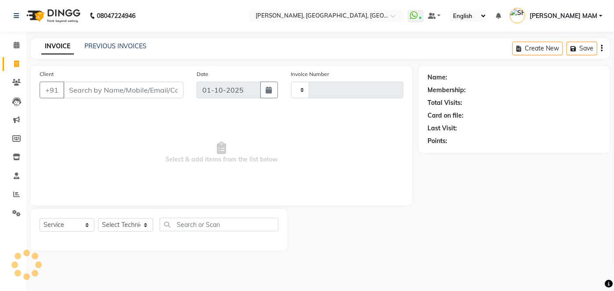
type input "1195"
select select "5188"
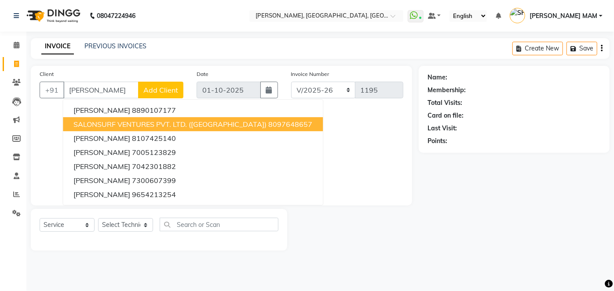
click at [91, 124] on span "SALONSURF VENTURES PVT. LTD. ([GEOGRAPHIC_DATA])" at bounding box center [169, 124] width 193 height 9
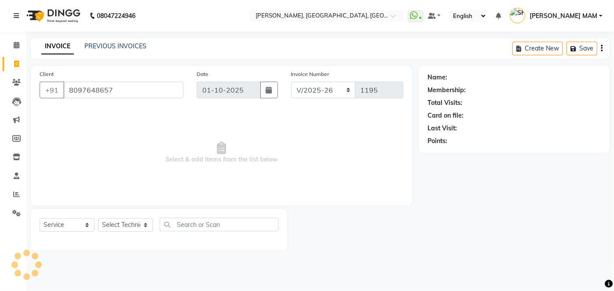
type input "8097648657"
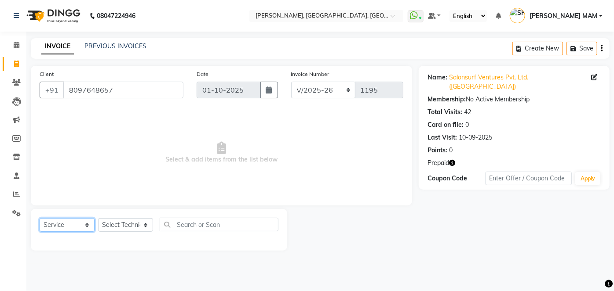
click at [82, 224] on select "Select Service Product Membership Package Voucher Prepaid Gift Card" at bounding box center [67, 225] width 55 height 14
select select "P"
click at [40, 218] on select "Select Service Product Membership Package Voucher Prepaid Gift Card" at bounding box center [67, 225] width 55 height 14
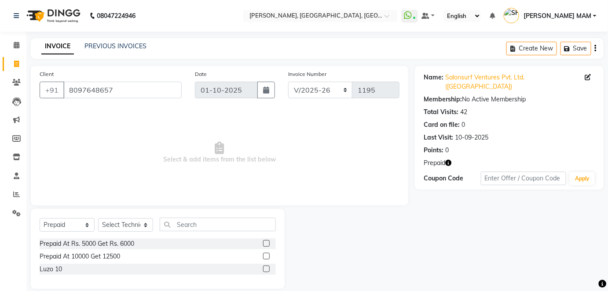
click at [266, 268] on label at bounding box center [266, 269] width 7 height 7
click at [266, 268] on input "checkbox" at bounding box center [266, 270] width 6 height 6
click at [266, 268] on label at bounding box center [266, 269] width 7 height 7
click at [266, 268] on input "checkbox" at bounding box center [266, 270] width 6 height 6
click at [266, 268] on label at bounding box center [266, 269] width 7 height 7
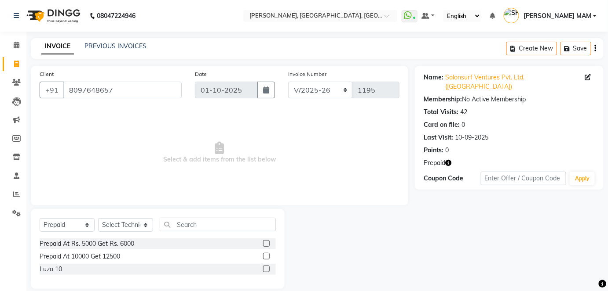
click at [266, 268] on input "checkbox" at bounding box center [266, 270] width 6 height 6
checkbox input "false"
click at [146, 220] on select "Select Technician [PERSON_NAME] MANAGER [PERSON_NAME] pawan SACHIN [PERSON_NAME…" at bounding box center [125, 225] width 55 height 14
select select "34758"
click at [98, 218] on select "Select Technician [PERSON_NAME] MANAGER [PERSON_NAME] pawan SACHIN [PERSON_NAME…" at bounding box center [125, 225] width 55 height 14
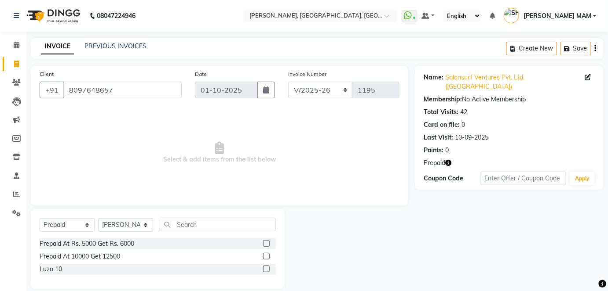
click at [267, 269] on label at bounding box center [266, 269] width 7 height 7
click at [267, 269] on input "checkbox" at bounding box center [266, 270] width 6 height 6
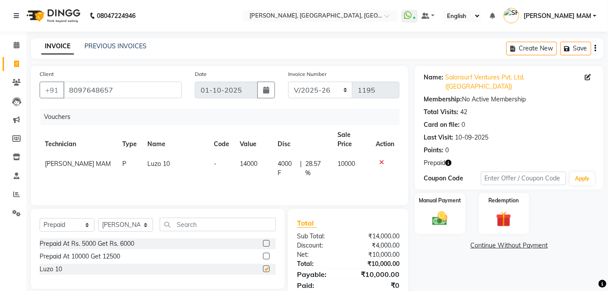
checkbox input "false"
click at [440, 210] on img at bounding box center [439, 219] width 25 height 18
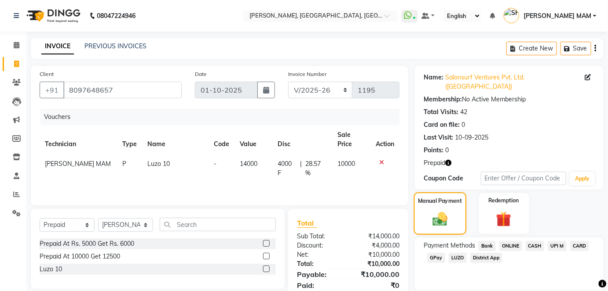
scroll to position [32, 0]
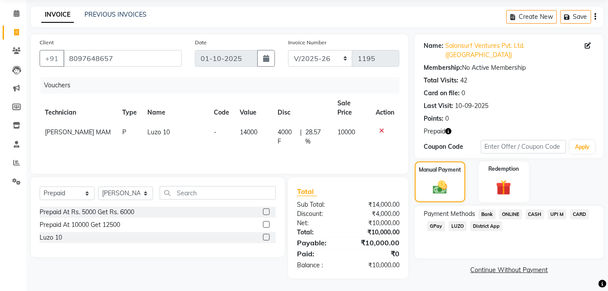
click at [517, 210] on span "ONLINE" at bounding box center [510, 215] width 23 height 10
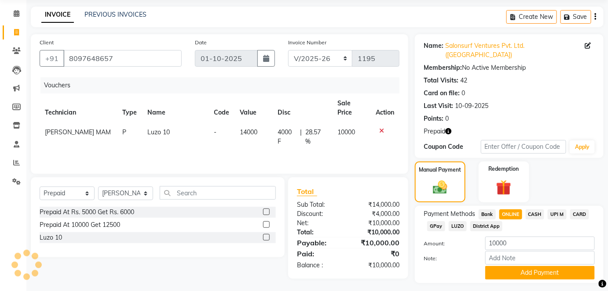
scroll to position [45, 0]
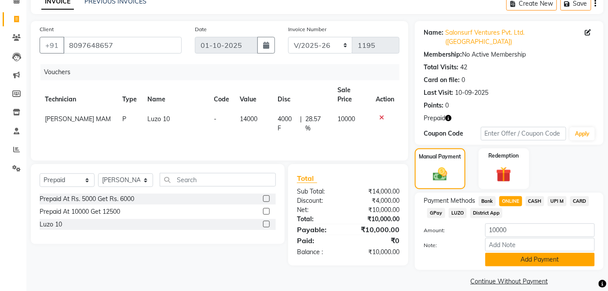
click at [521, 253] on button "Add Payment" at bounding box center [539, 260] width 109 height 14
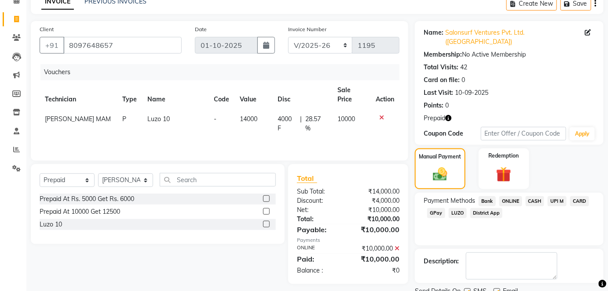
scroll to position [70, 0]
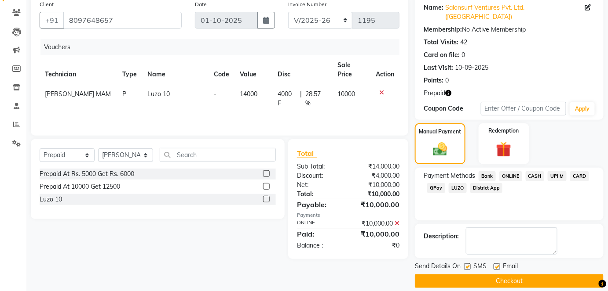
click at [510, 275] on button "Checkout" at bounding box center [509, 282] width 189 height 14
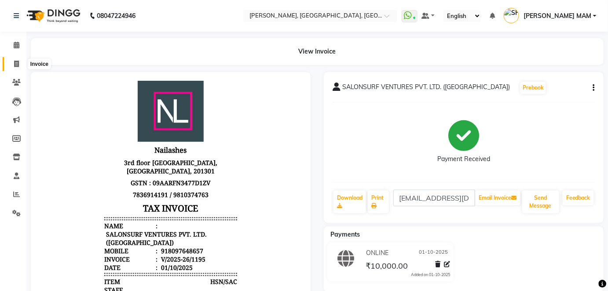
click at [15, 63] on icon at bounding box center [16, 64] width 5 height 7
select select "5188"
select select "service"
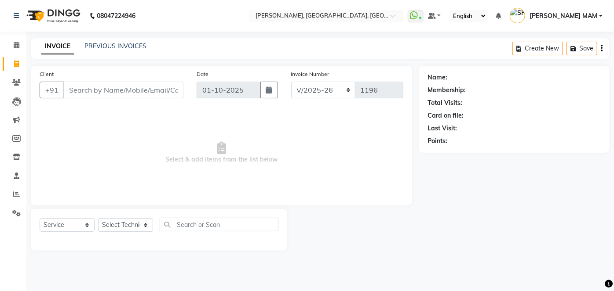
click at [117, 80] on div "Client +91" at bounding box center [111, 87] width 157 height 36
click at [111, 91] on input "Client" at bounding box center [123, 90] width 120 height 17
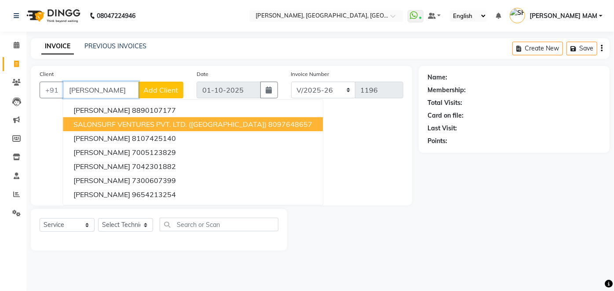
click at [144, 124] on span "SALONSURF VENTURES PVT. LTD. ([GEOGRAPHIC_DATA])" at bounding box center [169, 124] width 193 height 9
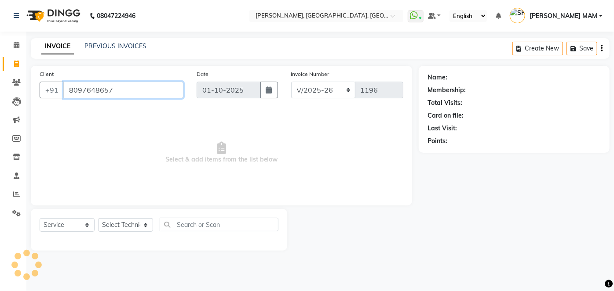
type input "8097648657"
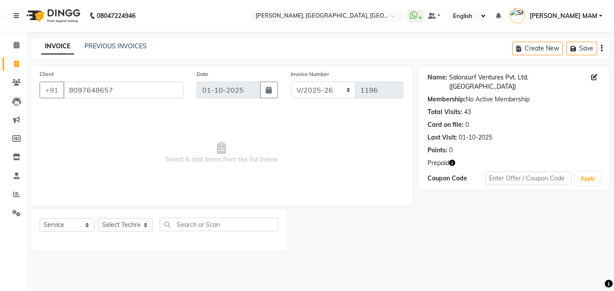
click at [481, 78] on link "Salonsurf Ventures Pvt. Ltd. ([GEOGRAPHIC_DATA])" at bounding box center [520, 82] width 142 height 18
click at [147, 226] on select "Select Technician [PERSON_NAME] MANAGER [PERSON_NAME] pawan SACHIN [PERSON_NAME…" at bounding box center [125, 225] width 55 height 14
select select "34768"
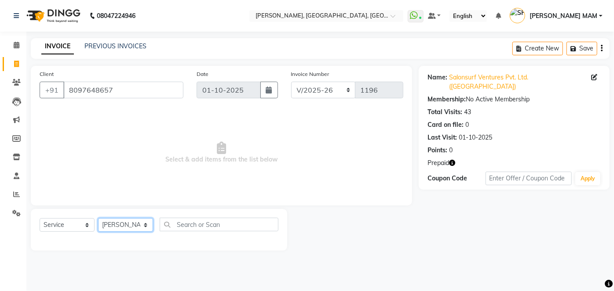
click at [98, 218] on select "Select Technician [PERSON_NAME] MANAGER [PERSON_NAME] pawan SACHIN [PERSON_NAME…" at bounding box center [125, 225] width 55 height 14
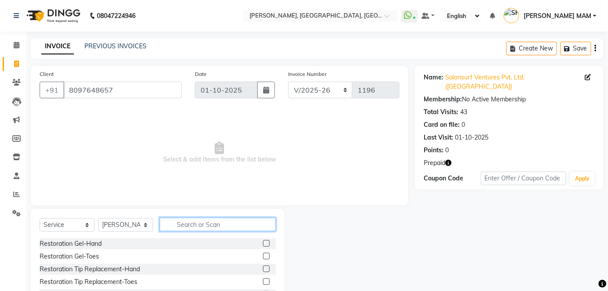
click at [182, 222] on input "text" at bounding box center [218, 225] width 116 height 14
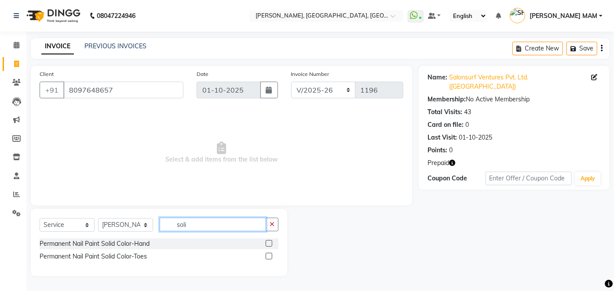
type input "soli"
click at [266, 244] on label at bounding box center [269, 243] width 7 height 7
click at [266, 244] on input "checkbox" at bounding box center [269, 244] width 6 height 6
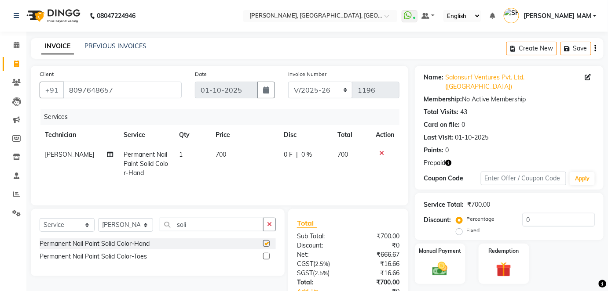
checkbox input "false"
click at [215, 158] on span "700" at bounding box center [220, 155] width 11 height 8
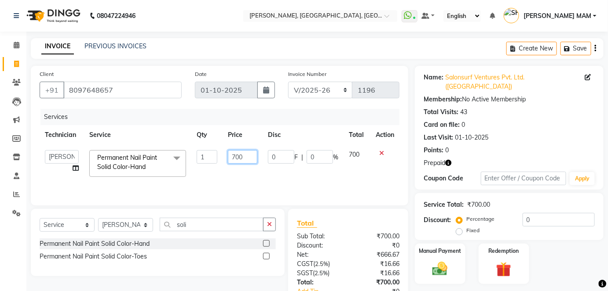
click at [240, 157] on input "700" at bounding box center [242, 157] width 29 height 14
click at [247, 158] on input "700" at bounding box center [242, 157] width 29 height 14
type input "7"
type input "889"
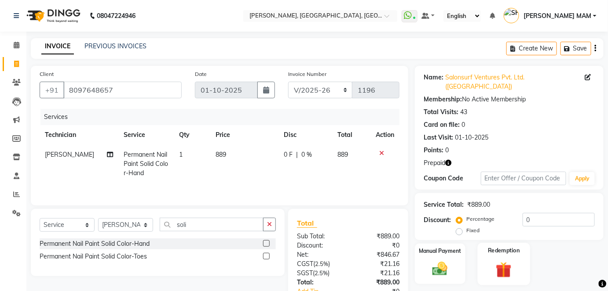
click at [504, 260] on img at bounding box center [503, 270] width 25 height 20
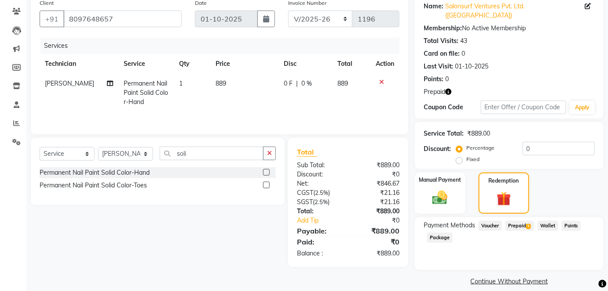
click at [520, 221] on span "Prepaid 5" at bounding box center [519, 226] width 29 height 10
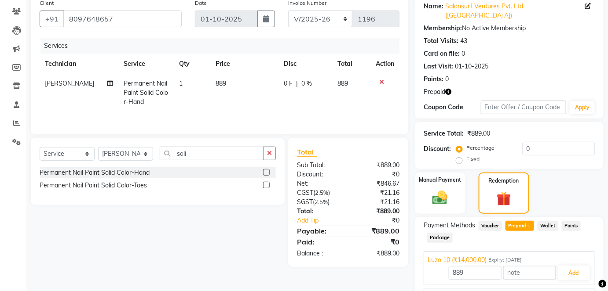
scroll to position [154, 0]
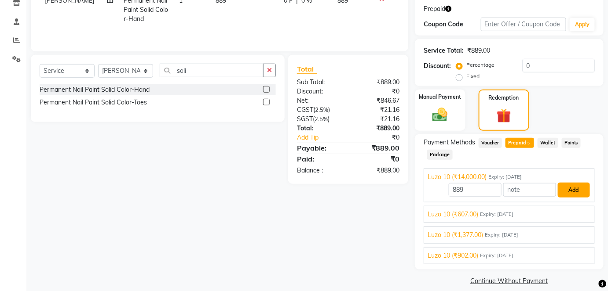
click at [568, 183] on button "Add" at bounding box center [573, 190] width 32 height 15
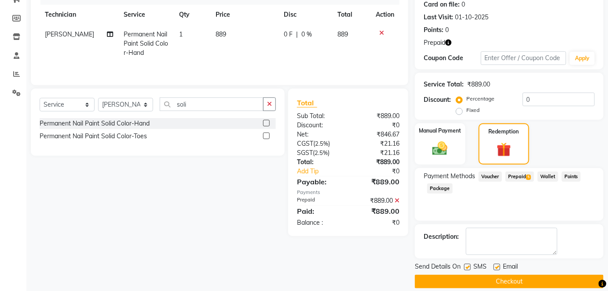
click at [509, 275] on button "Checkout" at bounding box center [509, 282] width 189 height 14
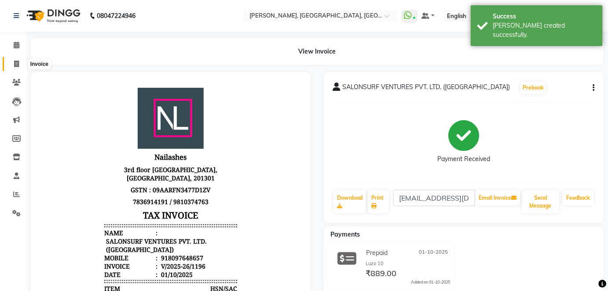
click at [16, 67] on icon at bounding box center [16, 64] width 5 height 7
select select "service"
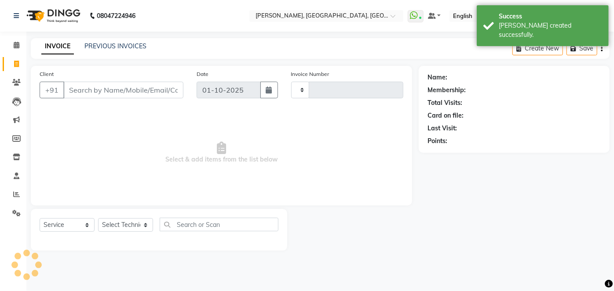
type input "1197"
select select "5188"
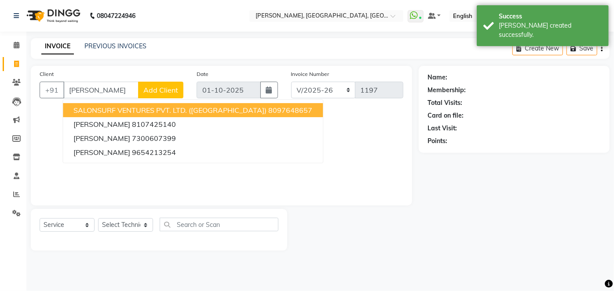
click at [149, 109] on span "SALONSURF VENTURES PVT. LTD. ([GEOGRAPHIC_DATA])" at bounding box center [169, 110] width 193 height 9
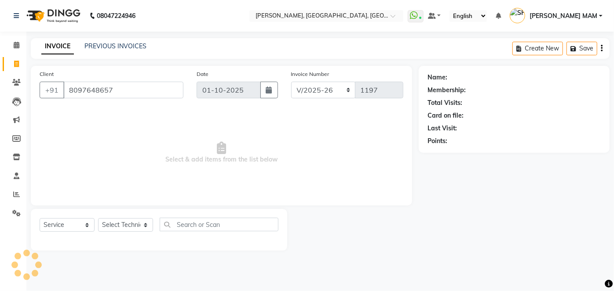
type input "8097648657"
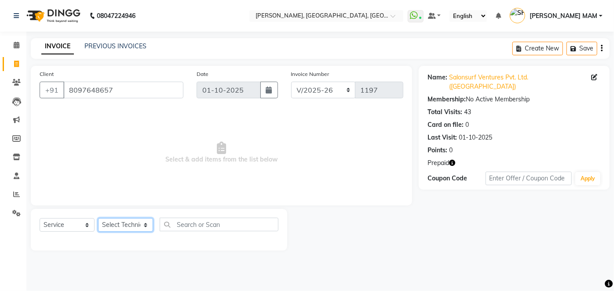
click at [146, 228] on select "Select Technician [PERSON_NAME] MANAGER [PERSON_NAME] pawan SACHIN [PERSON_NAME…" at bounding box center [125, 225] width 55 height 14
select select "35800"
click at [98, 218] on select "Select Technician [PERSON_NAME] MANAGER [PERSON_NAME] pawan SACHIN [PERSON_NAME…" at bounding box center [125, 225] width 55 height 14
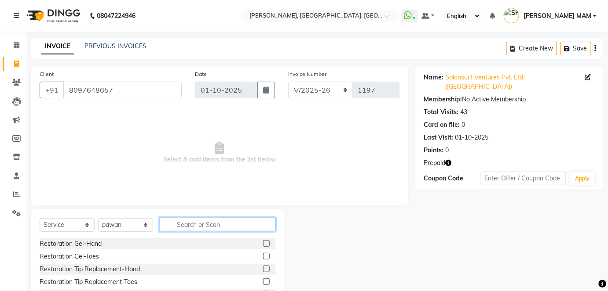
click at [179, 225] on input "text" at bounding box center [218, 225] width 116 height 14
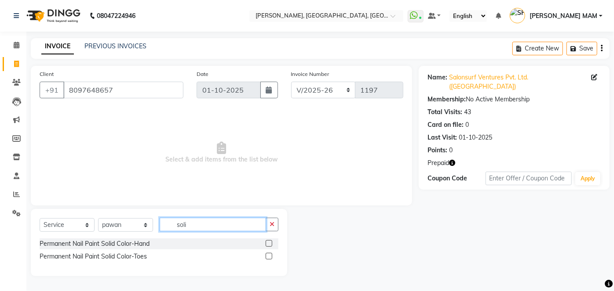
type input "soli"
click at [269, 241] on label at bounding box center [269, 243] width 7 height 7
click at [269, 241] on input "checkbox" at bounding box center [269, 244] width 6 height 6
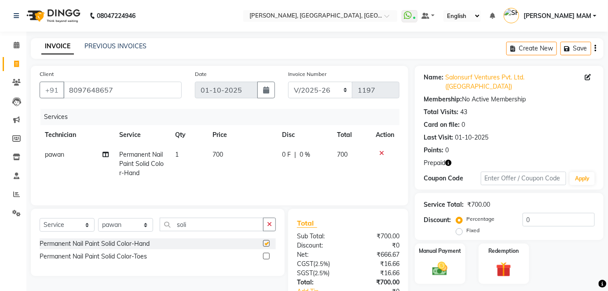
checkbox input "false"
click at [220, 165] on td "700" at bounding box center [241, 164] width 69 height 38
select select "35800"
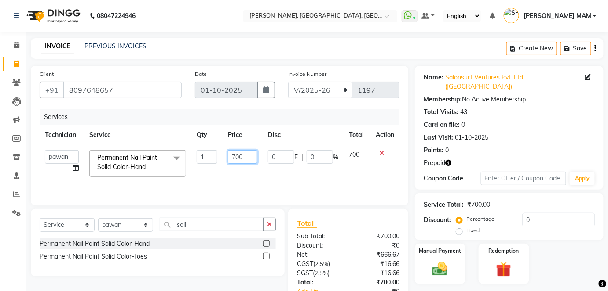
click at [250, 158] on input "700" at bounding box center [242, 157] width 29 height 14
type input "735"
click at [253, 183] on div "Services Technician Service Qty Price Disc Total Action [PERSON_NAME] Binni MAN…" at bounding box center [220, 153] width 360 height 88
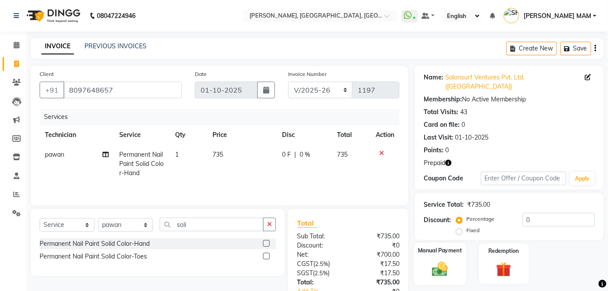
click at [430, 260] on img at bounding box center [439, 269] width 25 height 18
click at [503, 260] on img at bounding box center [503, 270] width 25 height 20
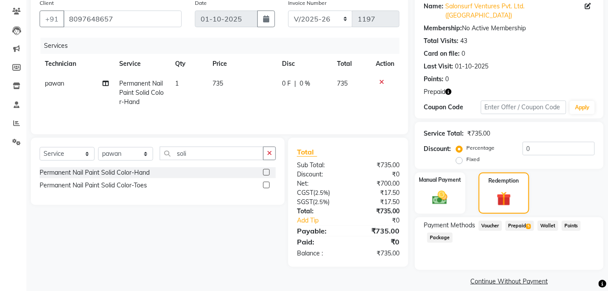
click at [514, 221] on span "Prepaid 5" at bounding box center [519, 226] width 29 height 10
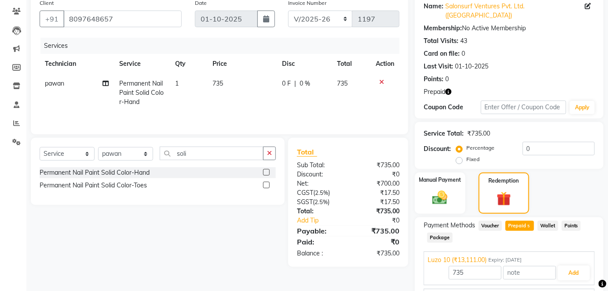
scroll to position [154, 0]
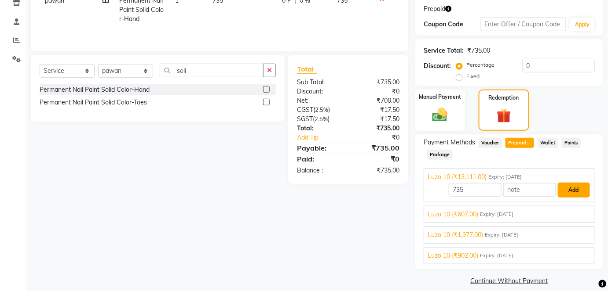
click at [572, 183] on button "Add" at bounding box center [573, 190] width 32 height 15
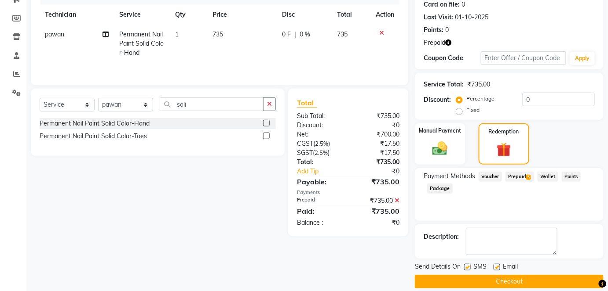
click at [528, 275] on button "Checkout" at bounding box center [509, 282] width 189 height 14
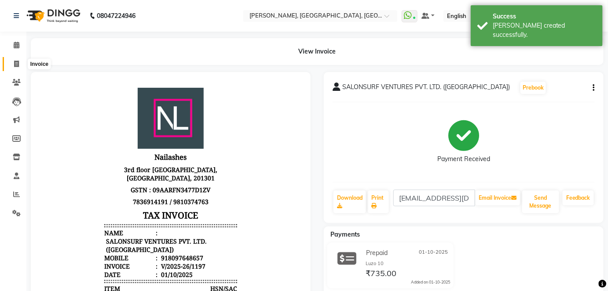
click at [10, 69] on span at bounding box center [16, 64] width 15 height 10
select select "service"
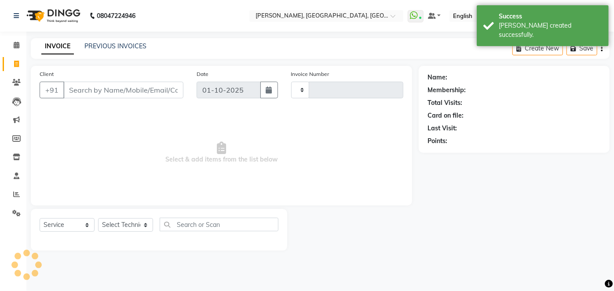
type input "1198"
select select "5188"
click at [126, 46] on link "PREVIOUS INVOICES" at bounding box center [115, 46] width 62 height 8
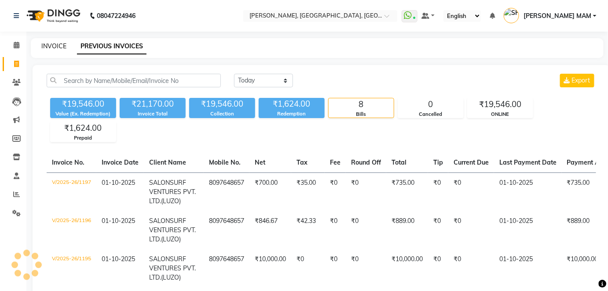
click at [53, 46] on link "INVOICE" at bounding box center [53, 46] width 25 height 8
select select "5188"
select select "service"
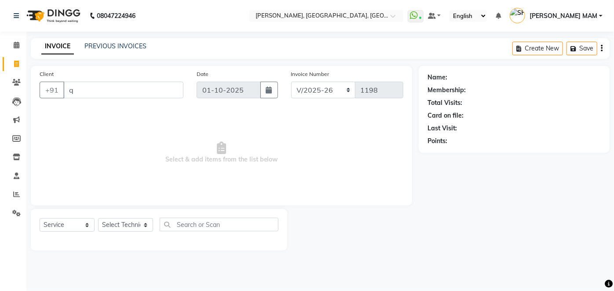
type input "q="
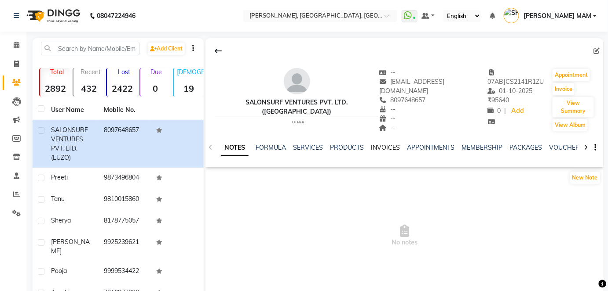
click at [384, 144] on link "INVOICES" at bounding box center [385, 148] width 29 height 8
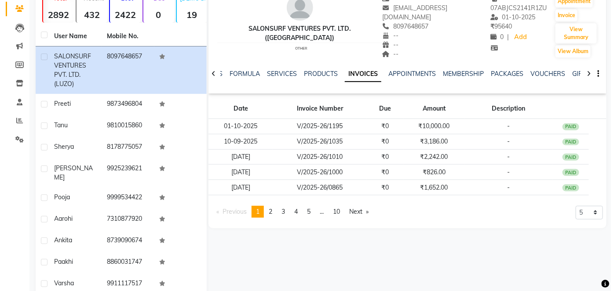
scroll to position [75, 0]
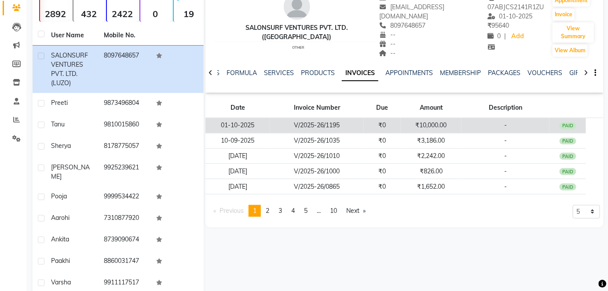
click at [432, 118] on td "₹10,000.00" at bounding box center [431, 125] width 61 height 15
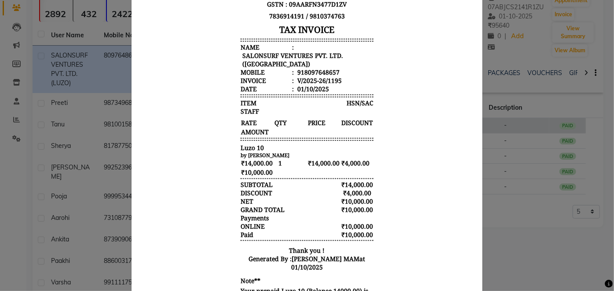
scroll to position [150, 0]
